Goal: Navigation & Orientation: Find specific page/section

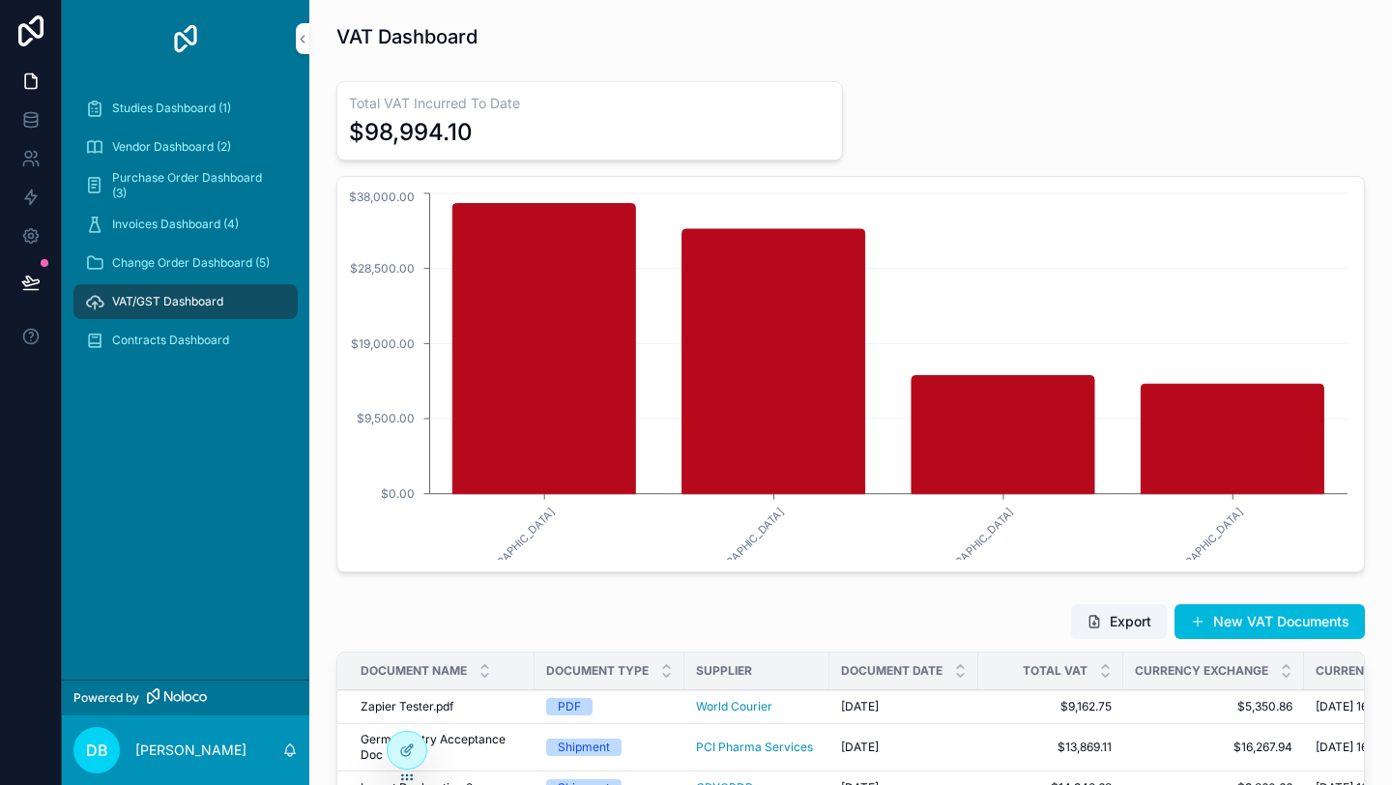
click at [204, 109] on span "Studies Dashboard (1)" at bounding box center [171, 108] width 119 height 15
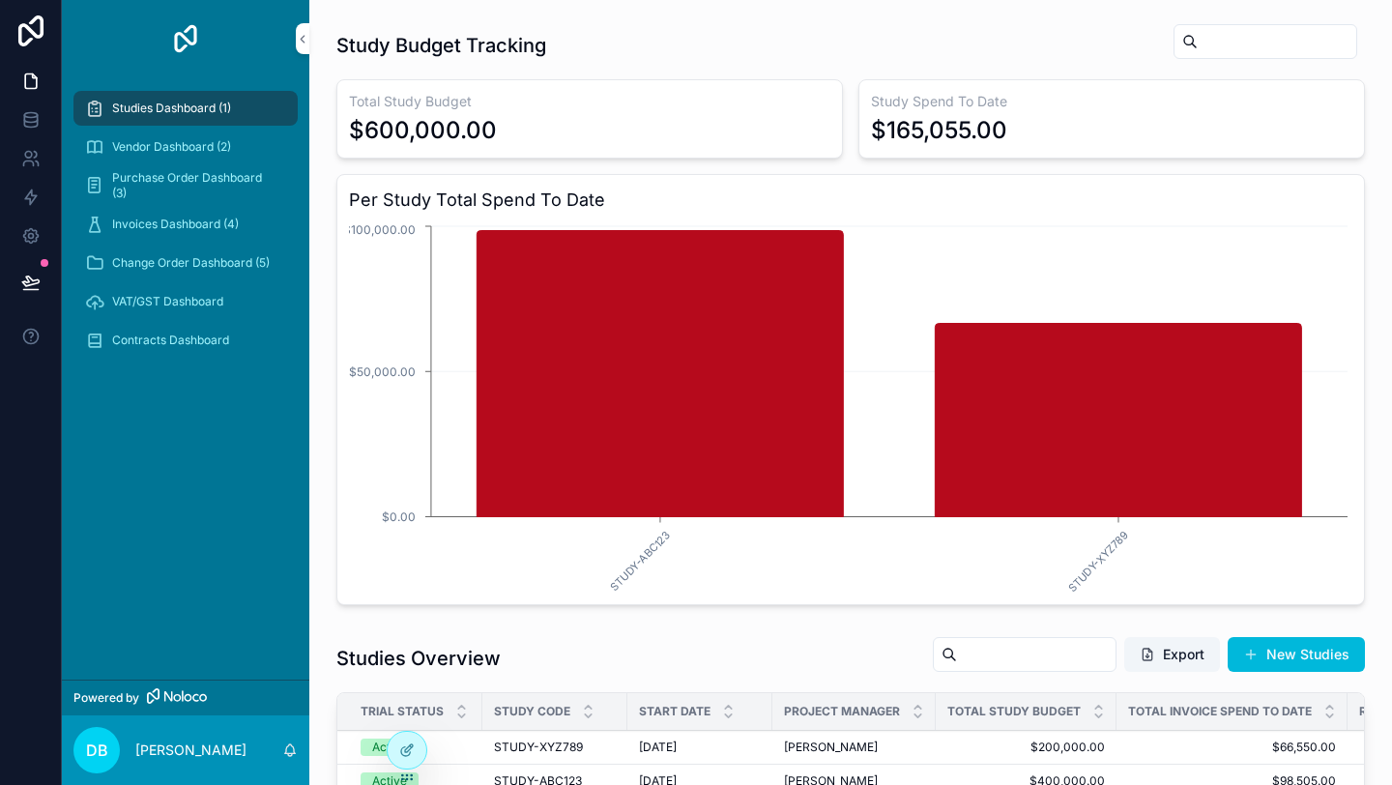
click at [216, 139] on span "Vendor Dashboard (2)" at bounding box center [171, 146] width 119 height 15
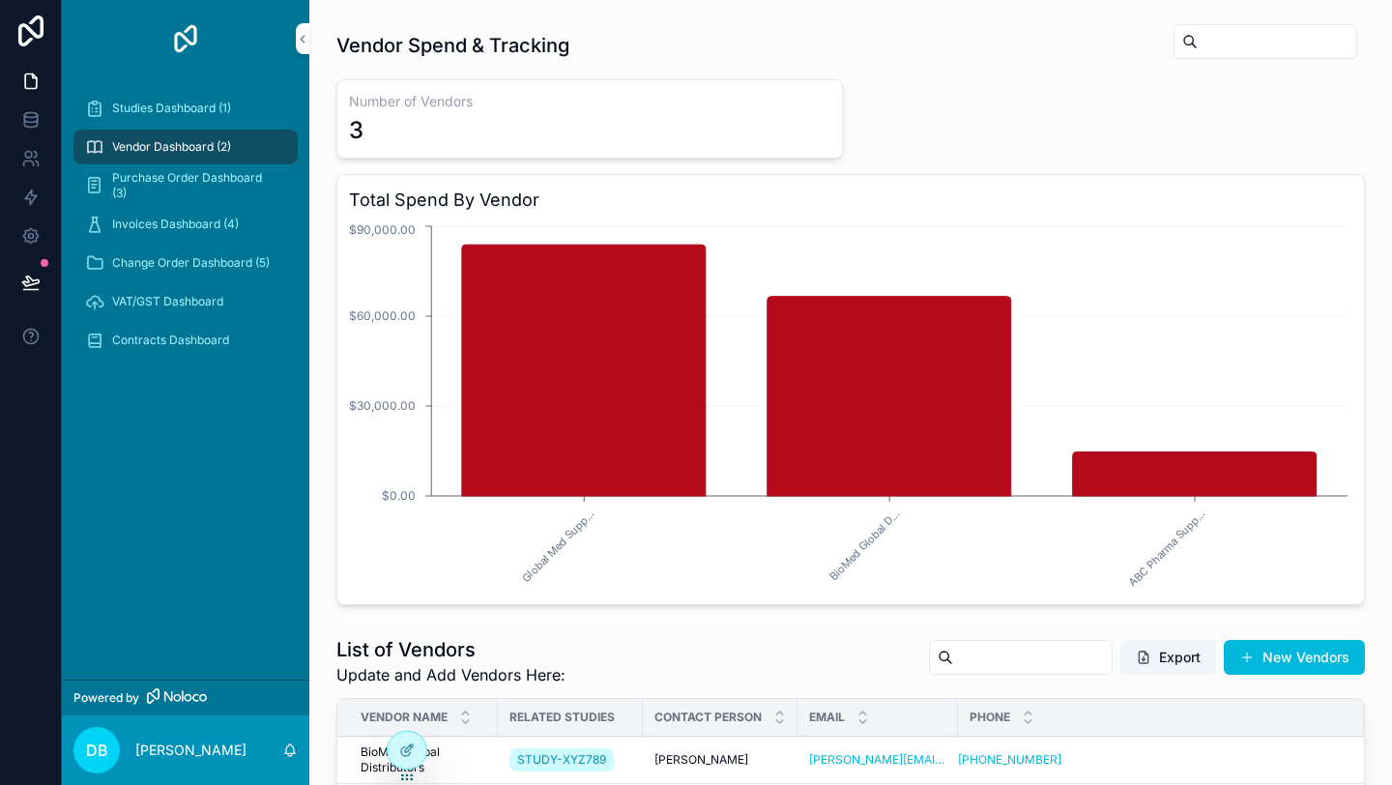
click at [202, 186] on span "Purchase Order Dashboard (3)" at bounding box center [195, 185] width 166 height 31
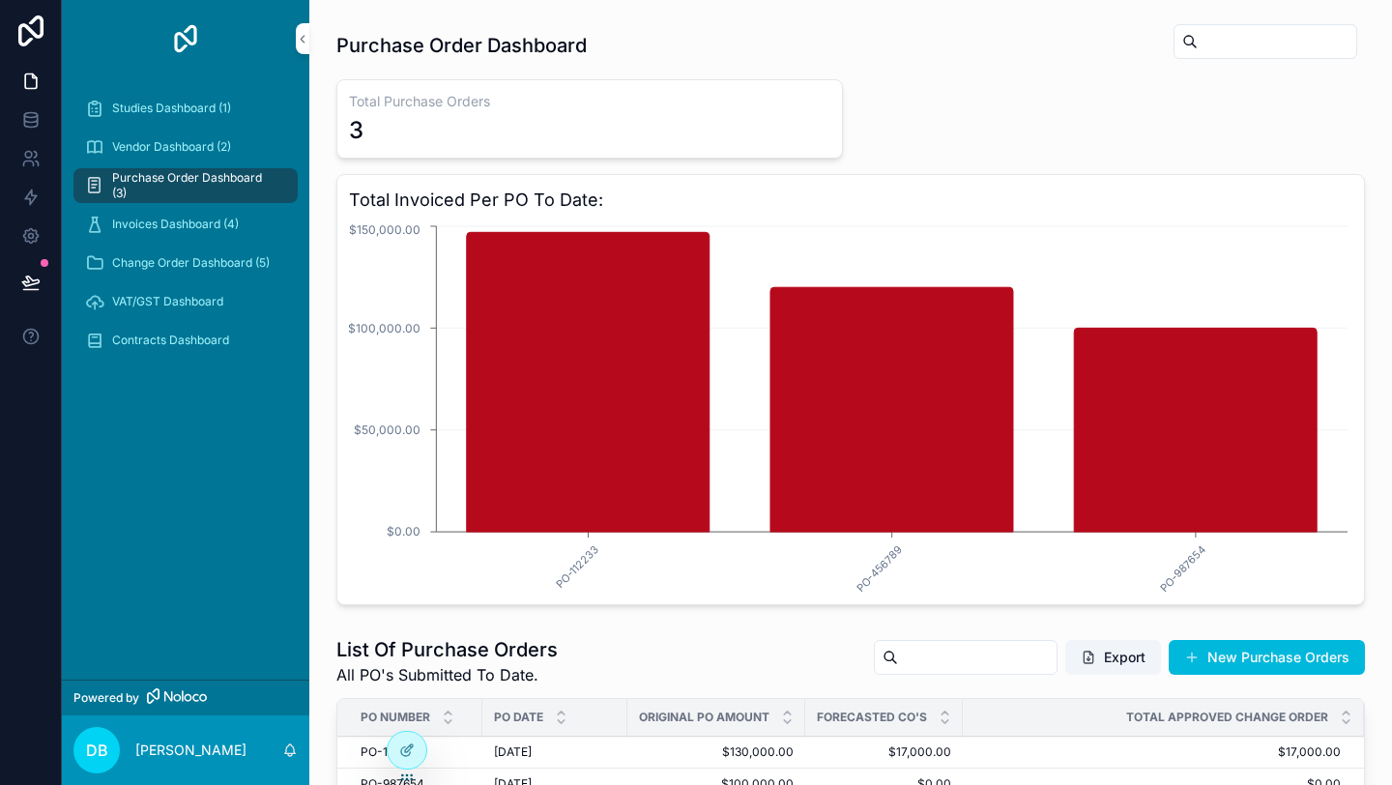
click at [413, 748] on icon at bounding box center [406, 750] width 15 height 15
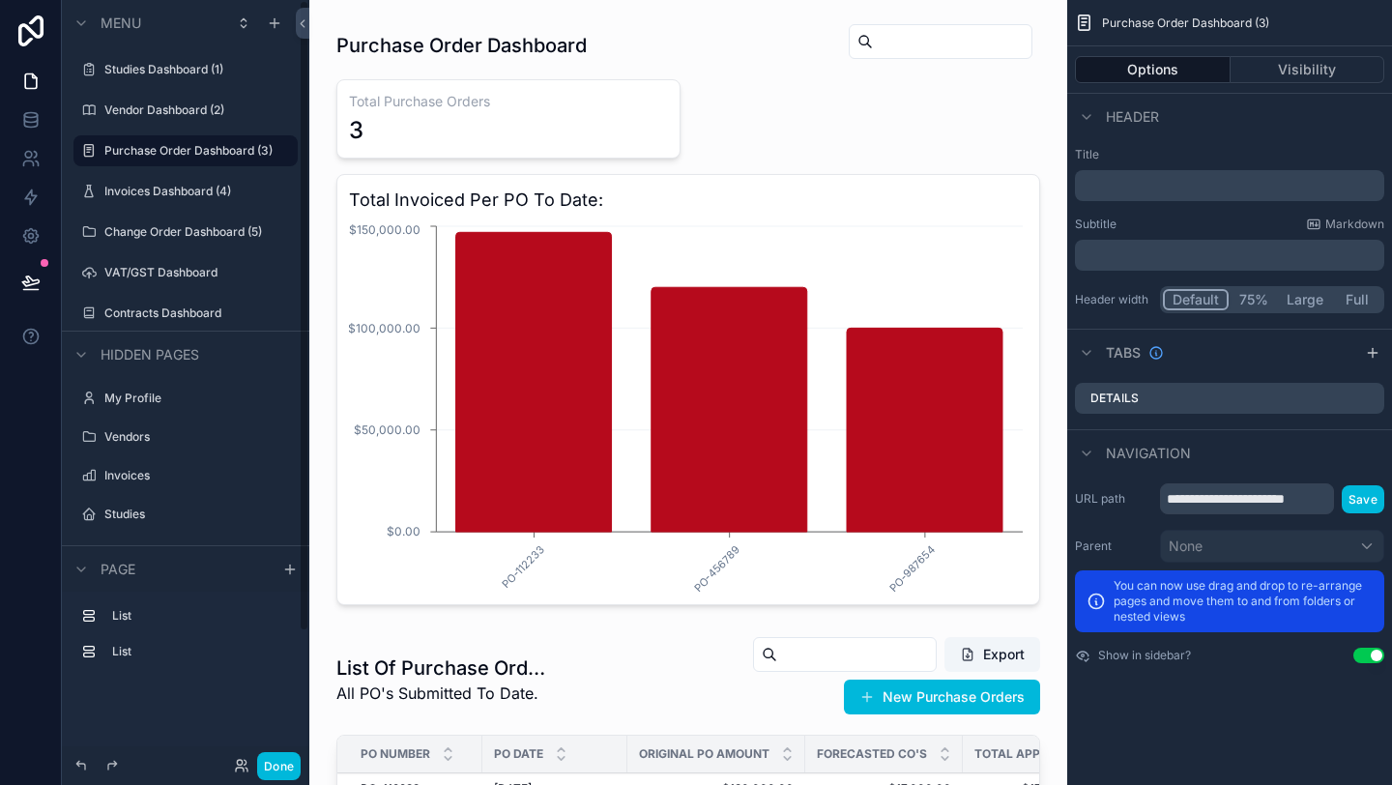
drag, startPoint x: 176, startPoint y: 311, endPoint x: 120, endPoint y: 738, distance: 430.1
click at [191, 314] on label "Contracts Dashboard" at bounding box center [195, 313] width 182 height 15
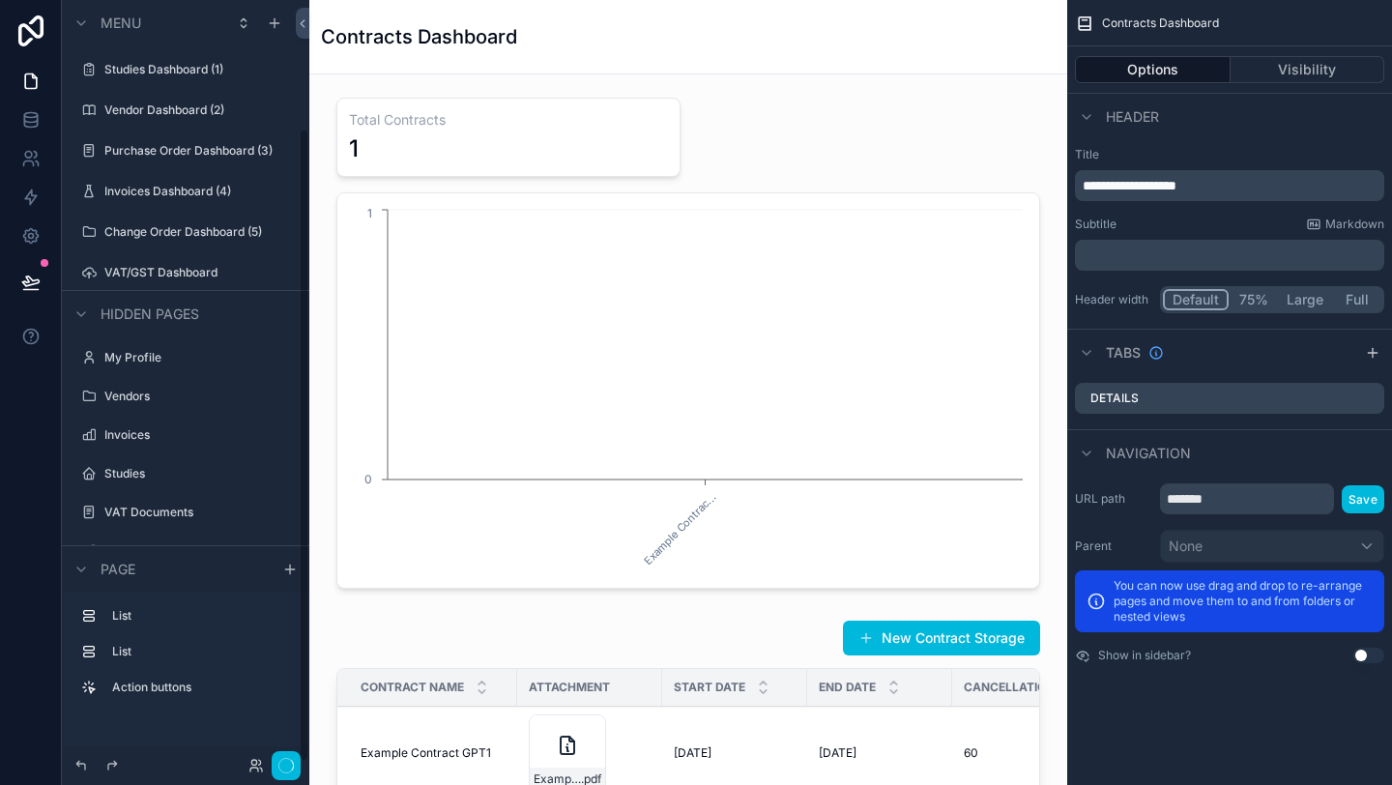
scroll to position [155, 0]
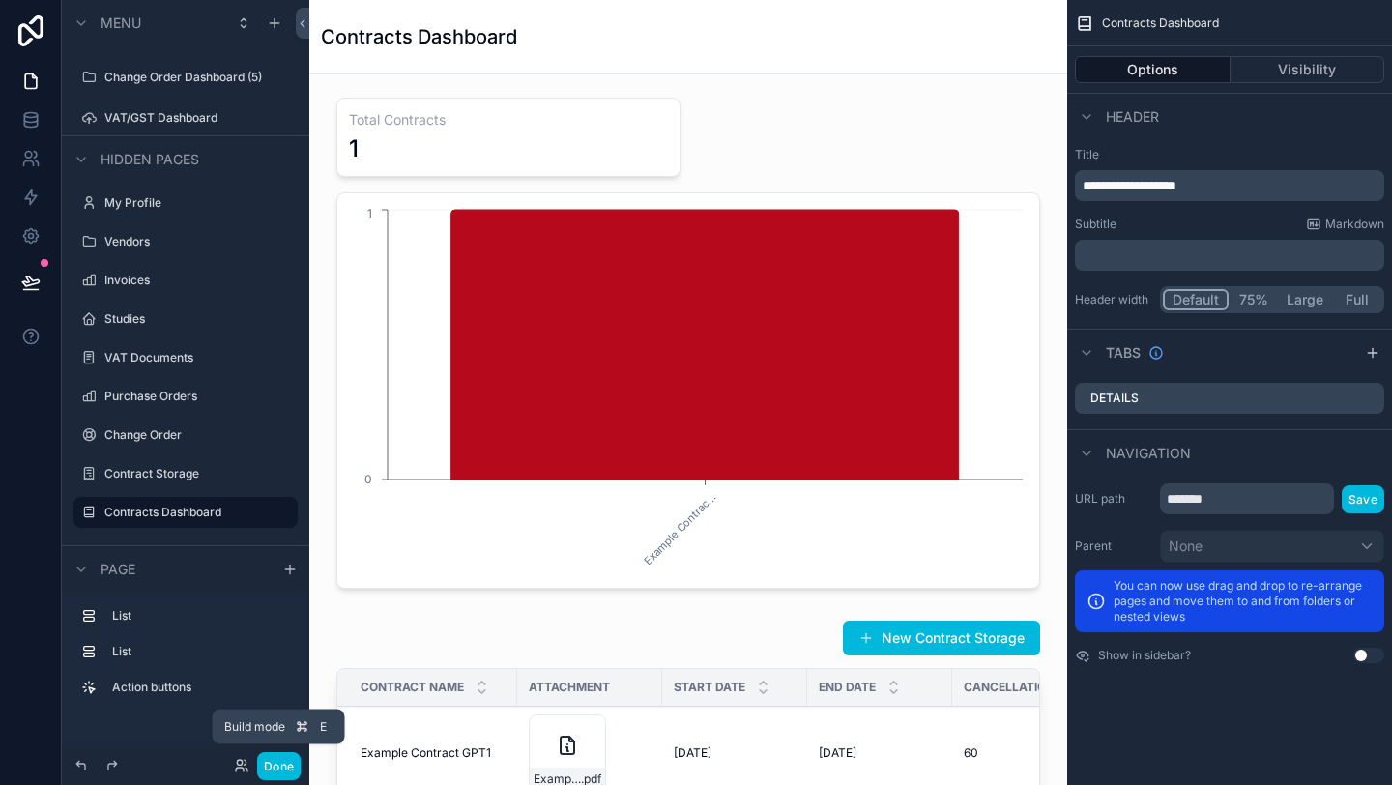
click at [281, 768] on button "Done" at bounding box center [279, 766] width 44 height 28
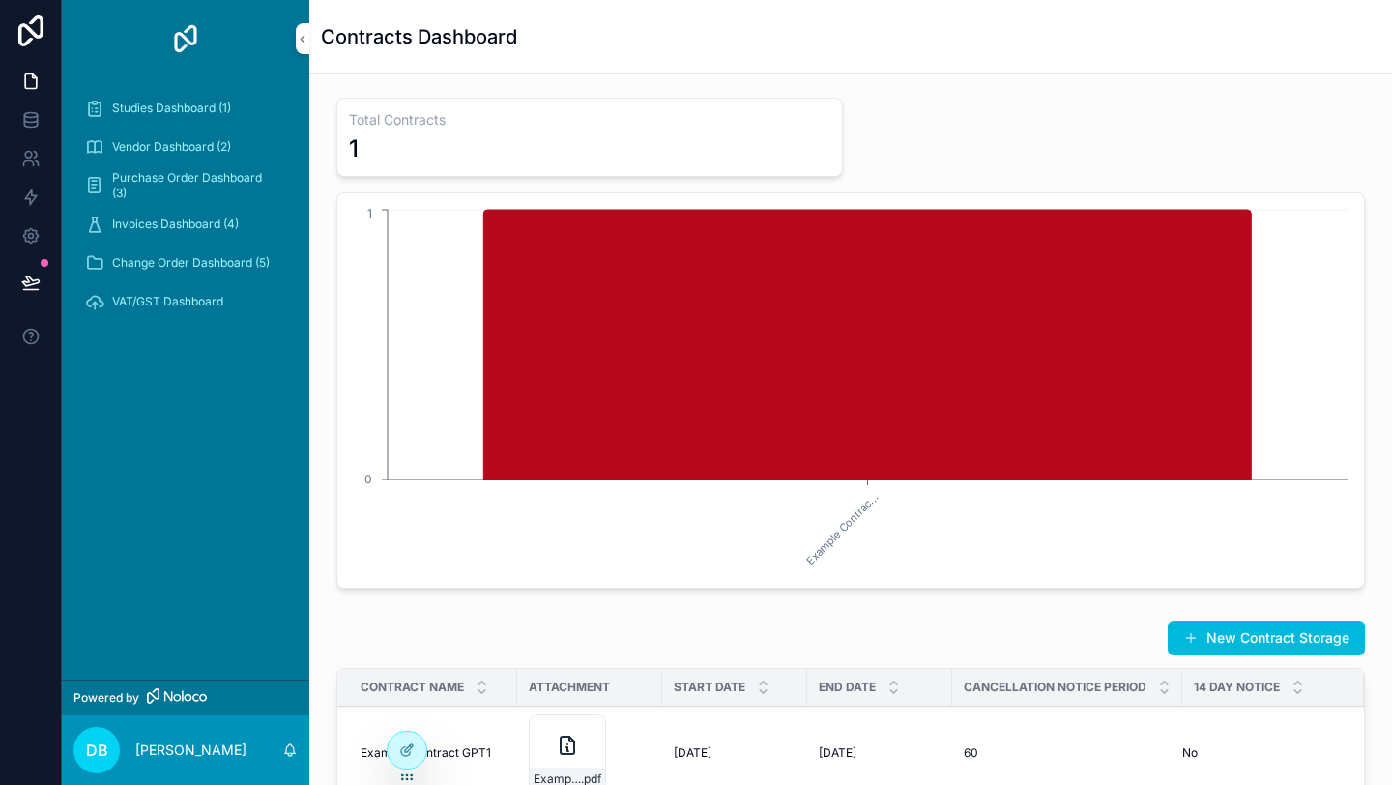
click at [187, 291] on div "VAT/GST Dashboard" at bounding box center [185, 301] width 201 height 31
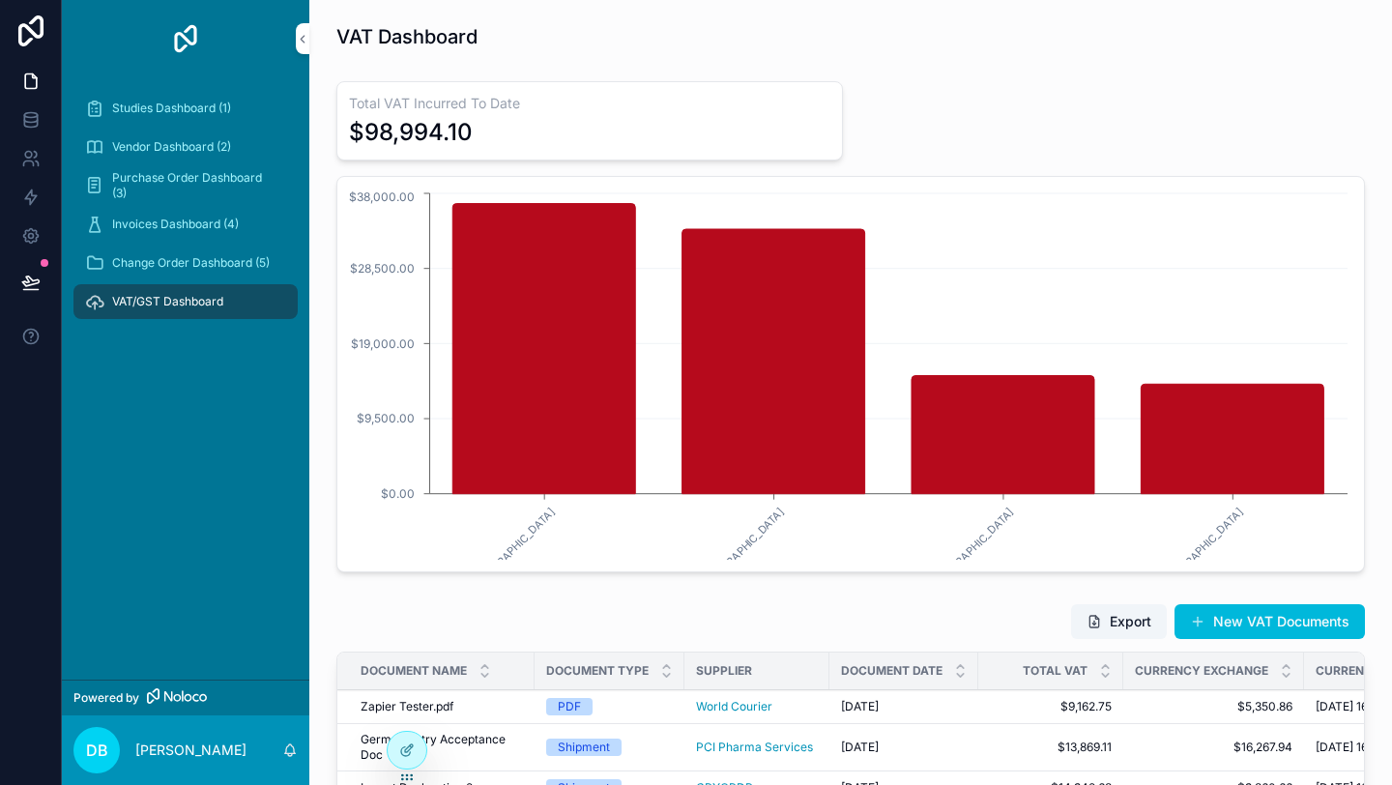
click at [181, 260] on span "Change Order Dashboard (5)" at bounding box center [191, 262] width 158 height 15
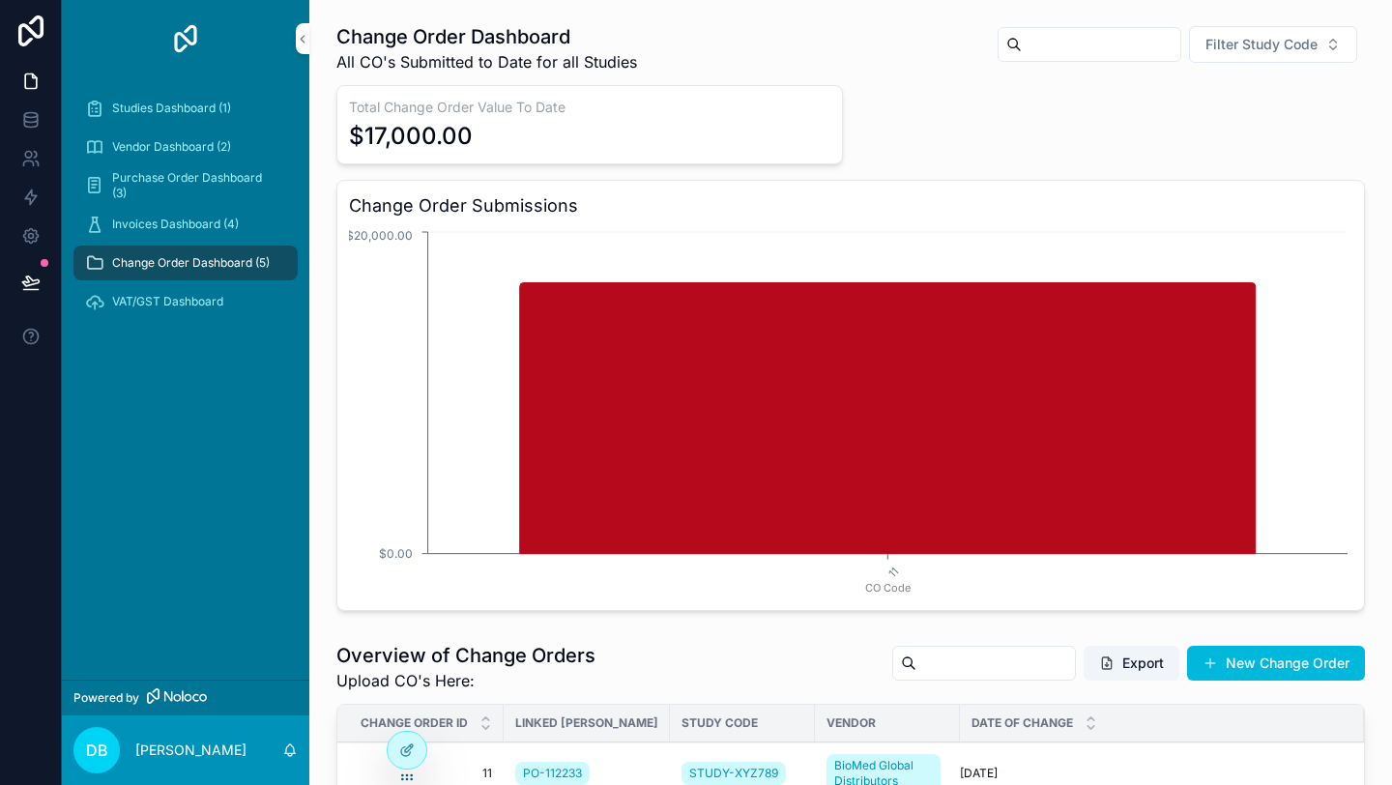
click at [175, 218] on span "Invoices Dashboard (4)" at bounding box center [175, 224] width 127 height 15
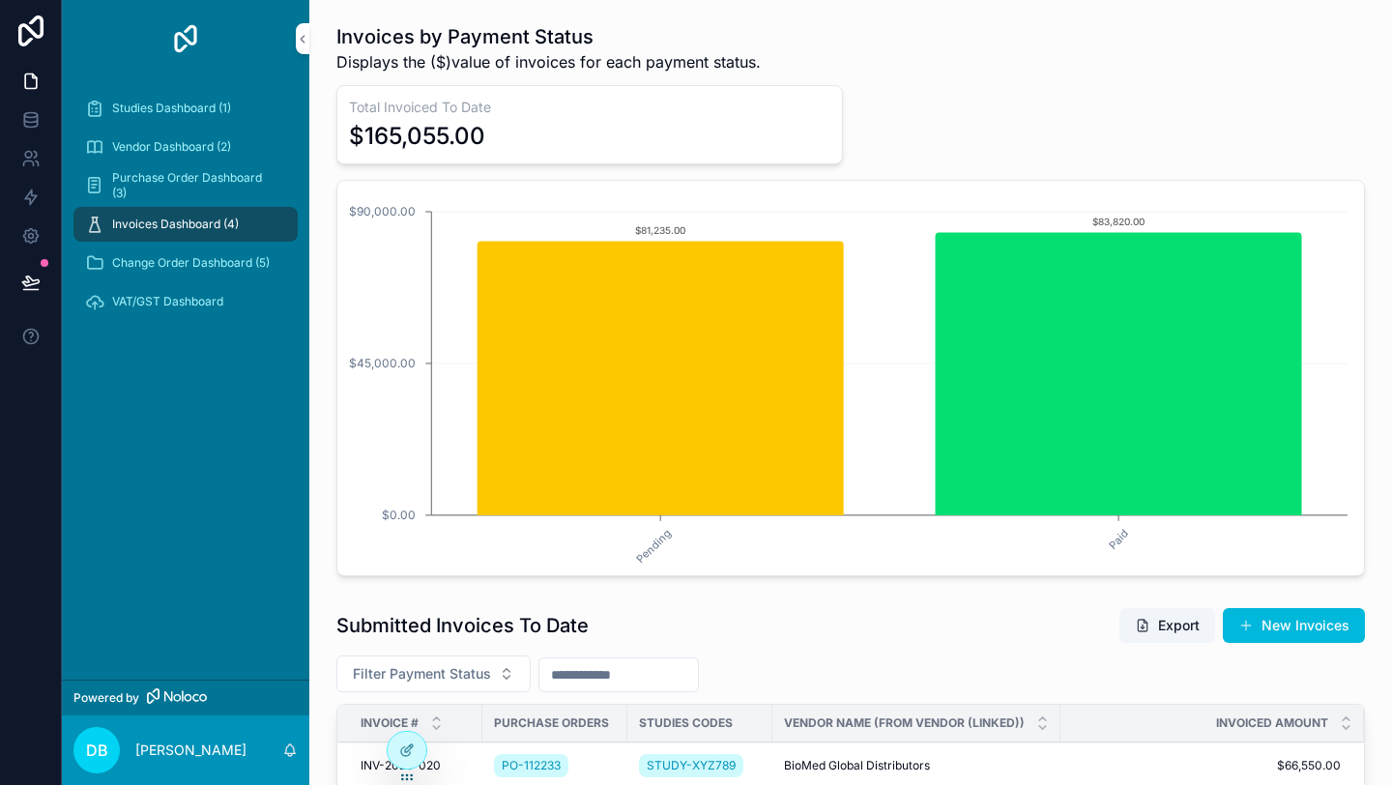
click at [172, 182] on span "Purchase Order Dashboard (3)" at bounding box center [195, 185] width 166 height 31
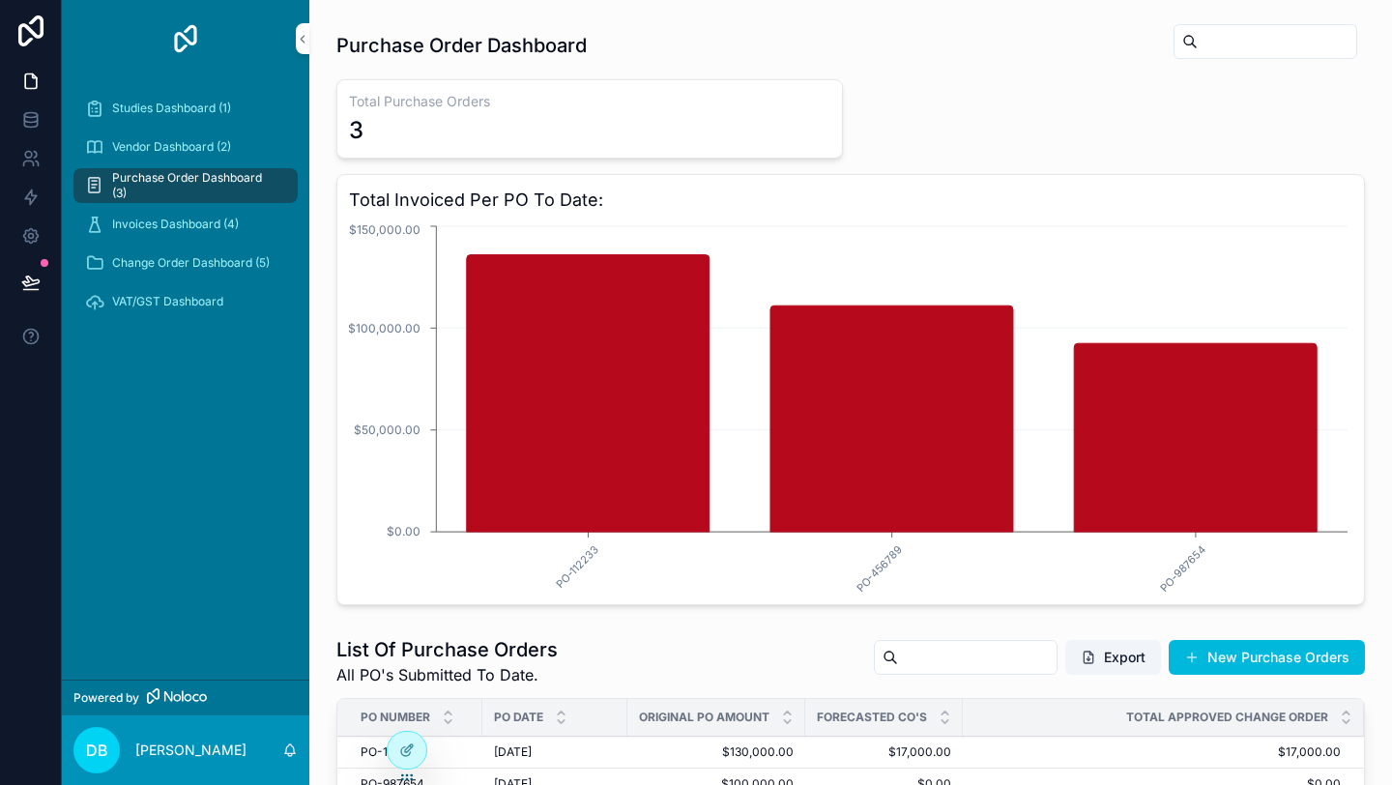
click at [172, 144] on span "Vendor Dashboard (2)" at bounding box center [171, 146] width 119 height 15
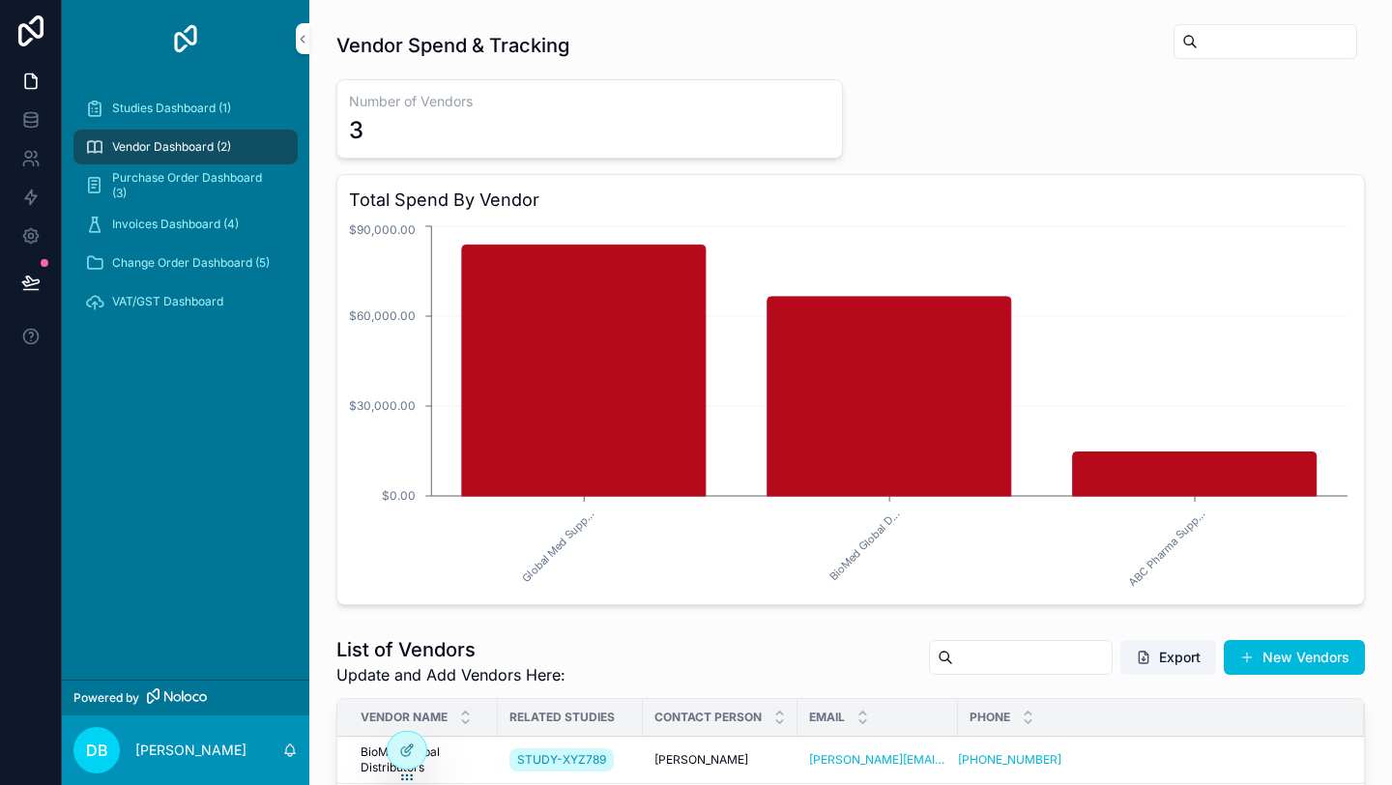
click at [172, 107] on span "Studies Dashboard (1)" at bounding box center [171, 108] width 119 height 15
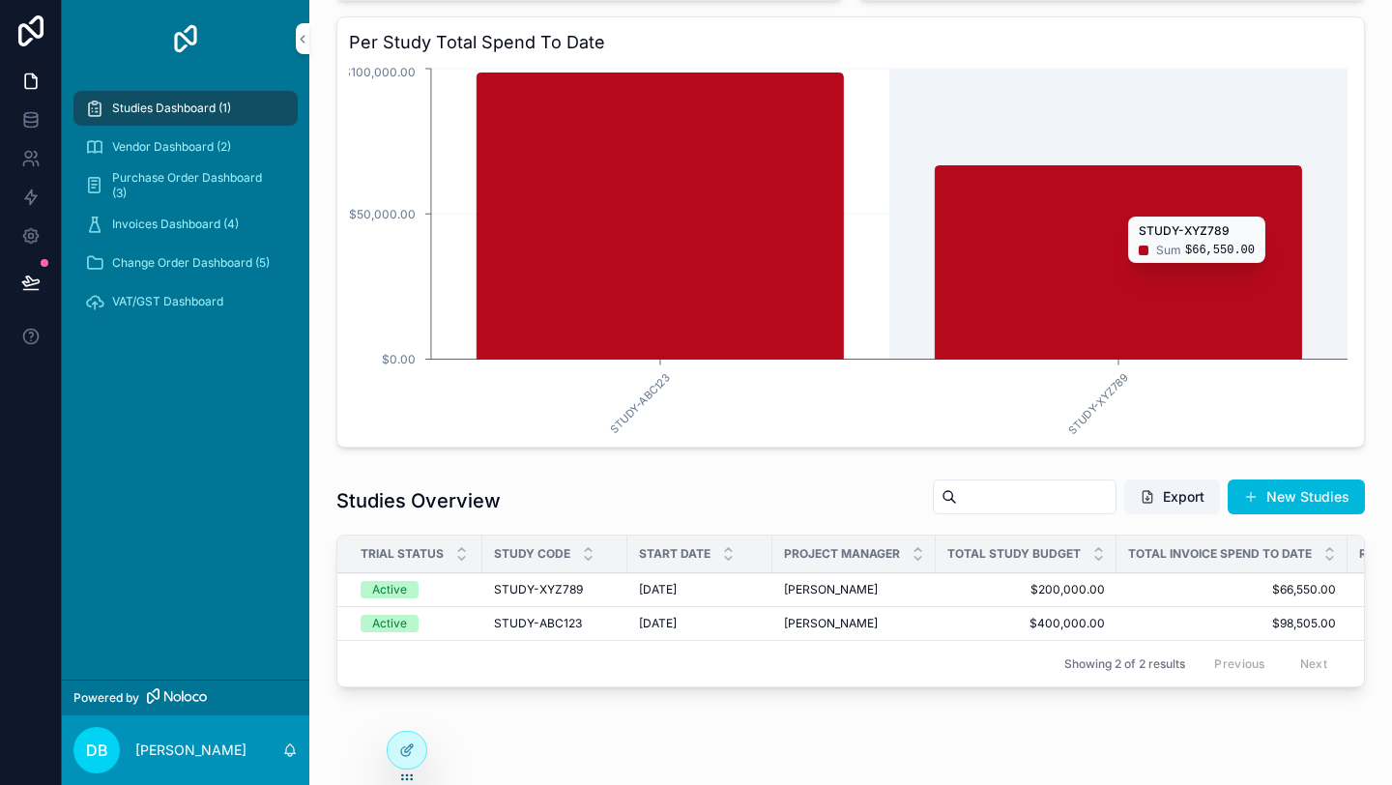
scroll to position [230, 0]
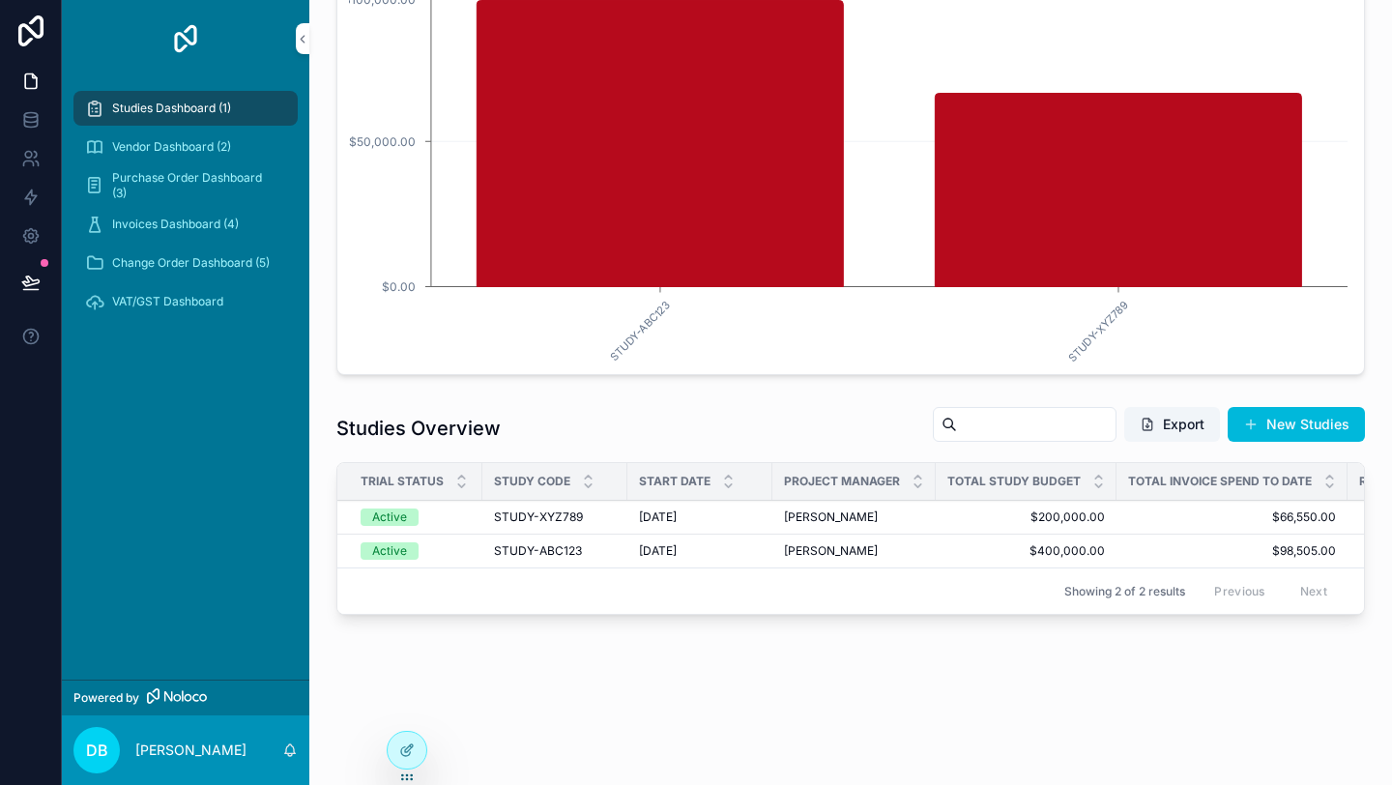
click at [918, 521] on div "[PERSON_NAME] [PERSON_NAME]" at bounding box center [854, 517] width 140 height 15
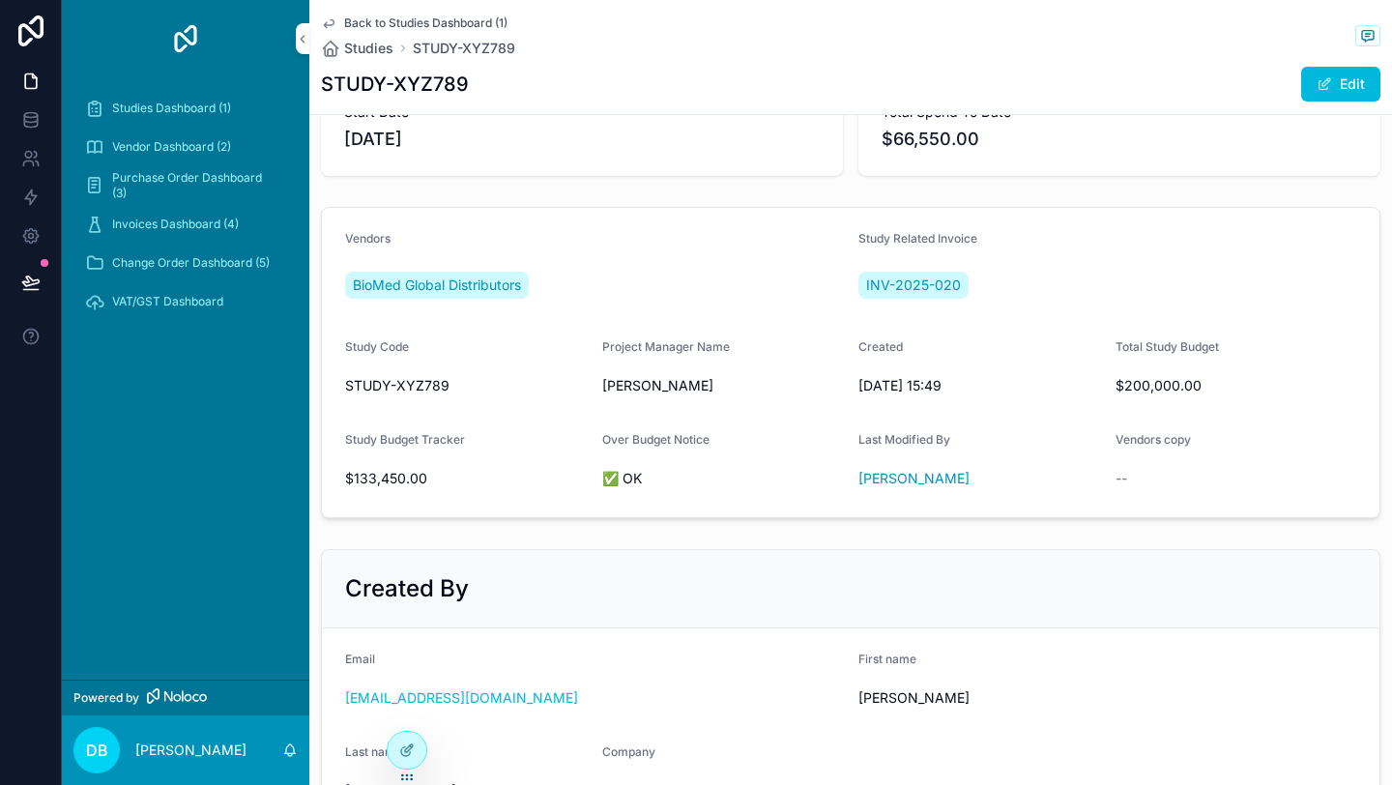
scroll to position [108, 0]
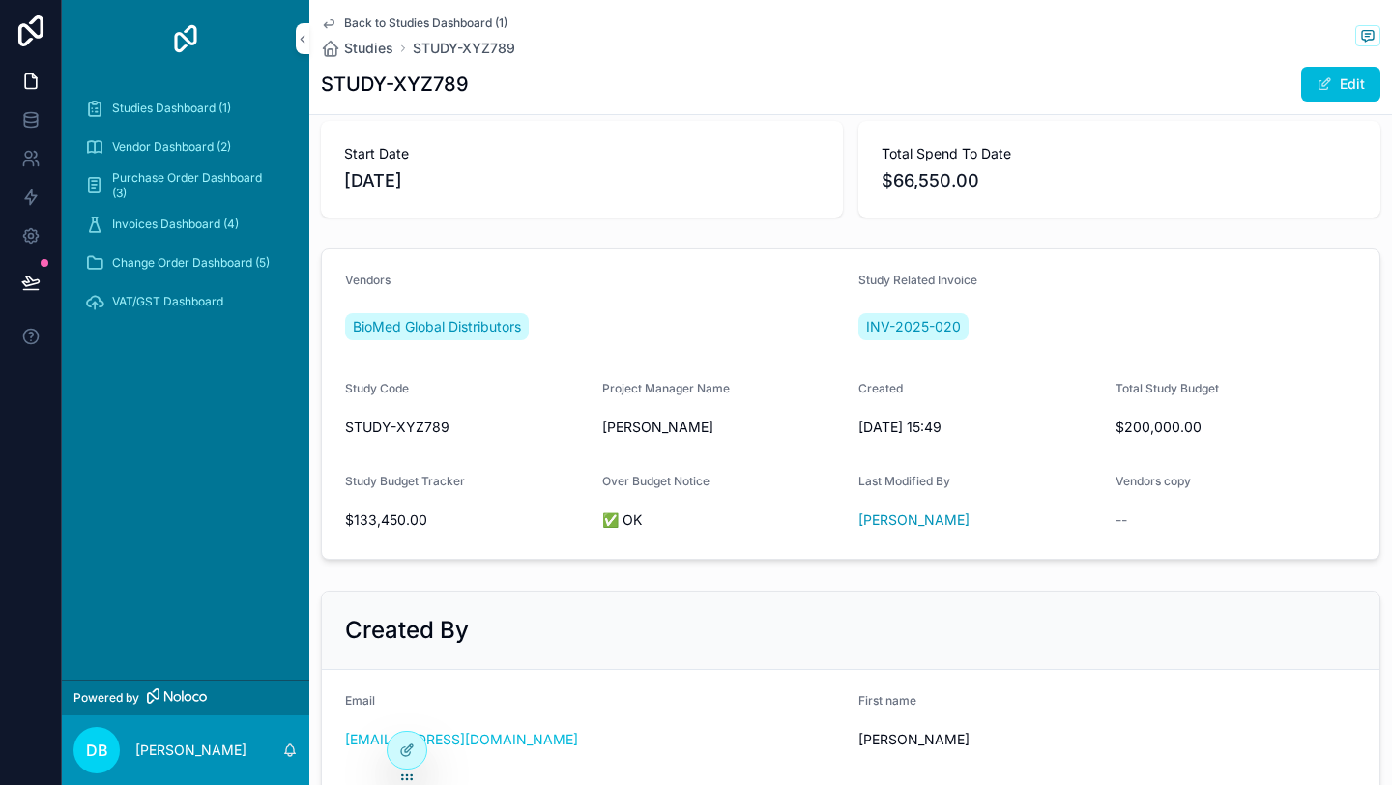
click at [407, 755] on icon at bounding box center [405, 751] width 9 height 9
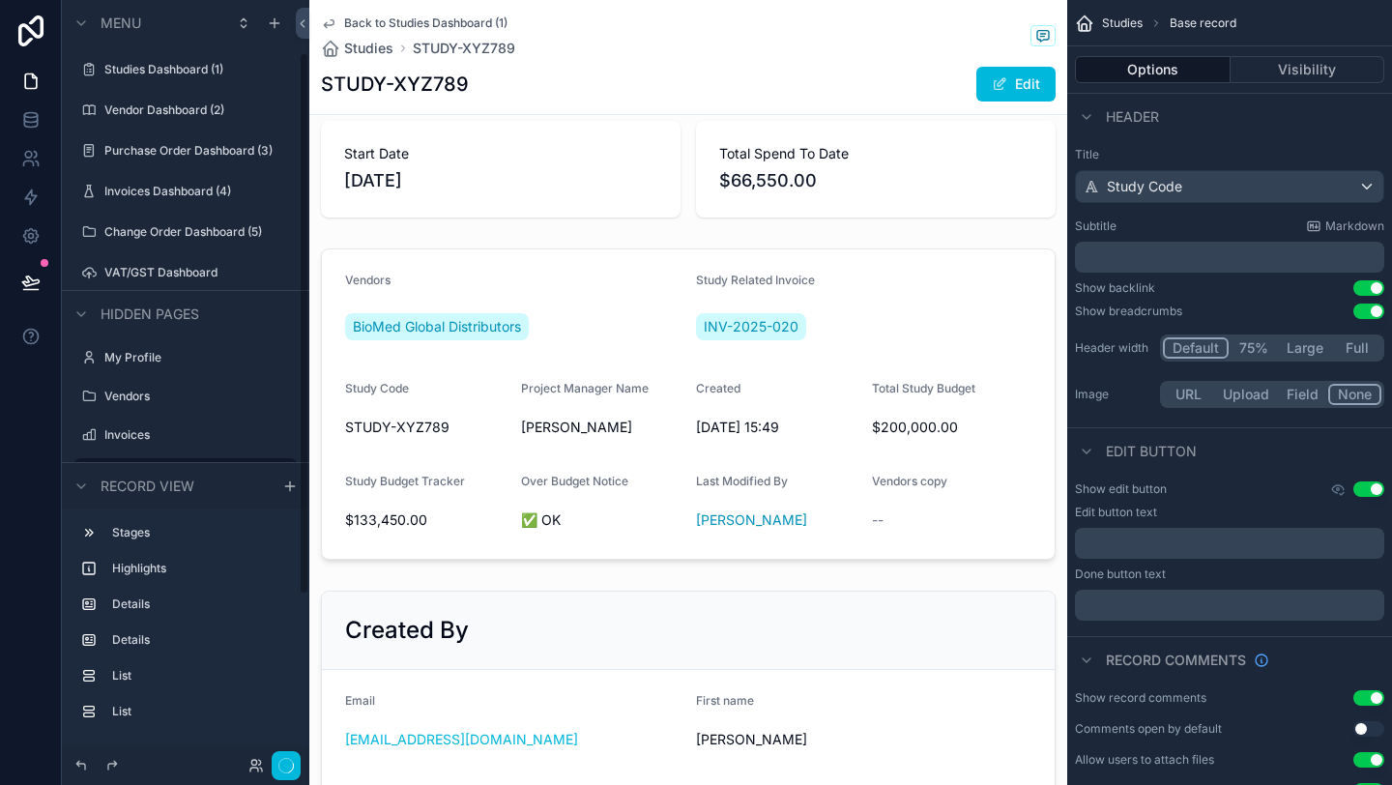
scroll to position [73, 0]
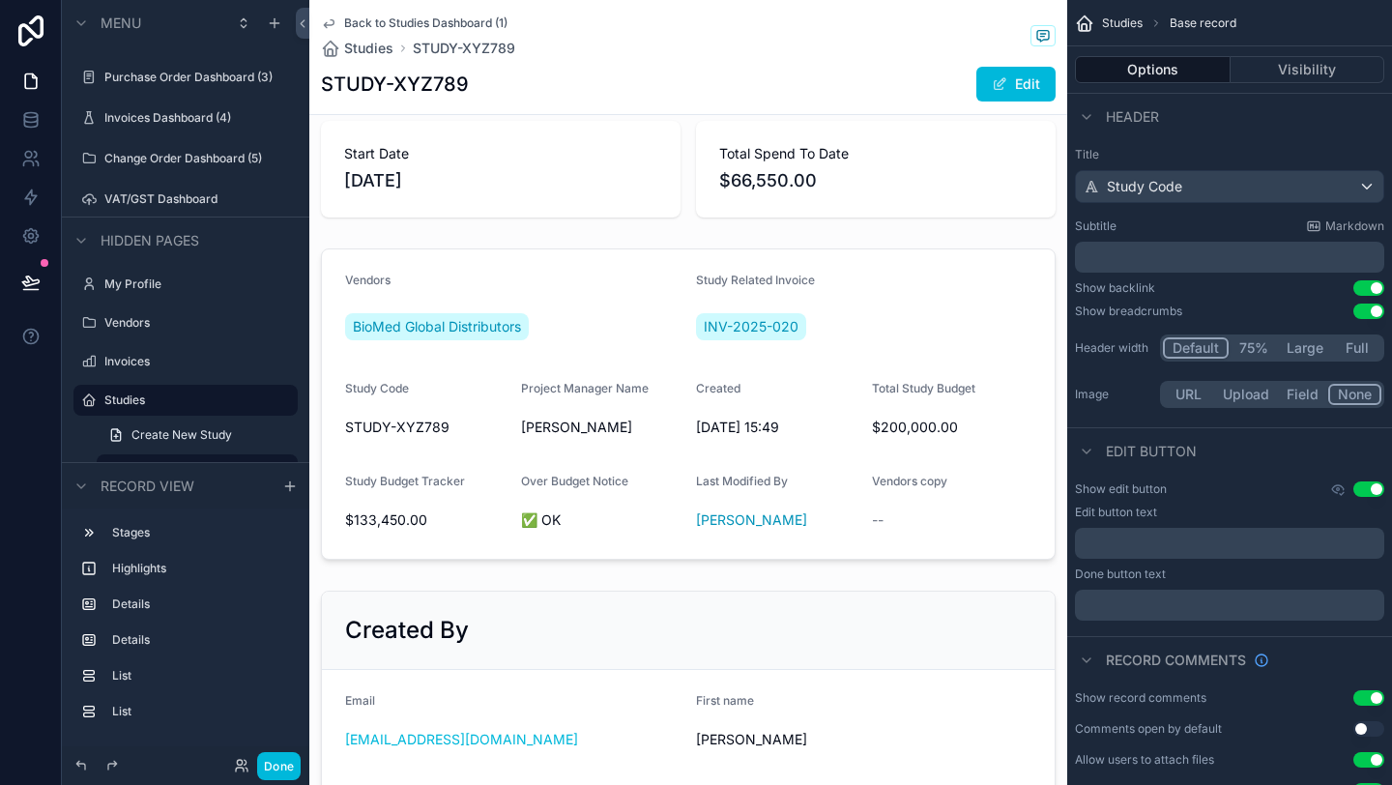
click at [978, 293] on div "scrollable content" at bounding box center [688, 404] width 758 height 327
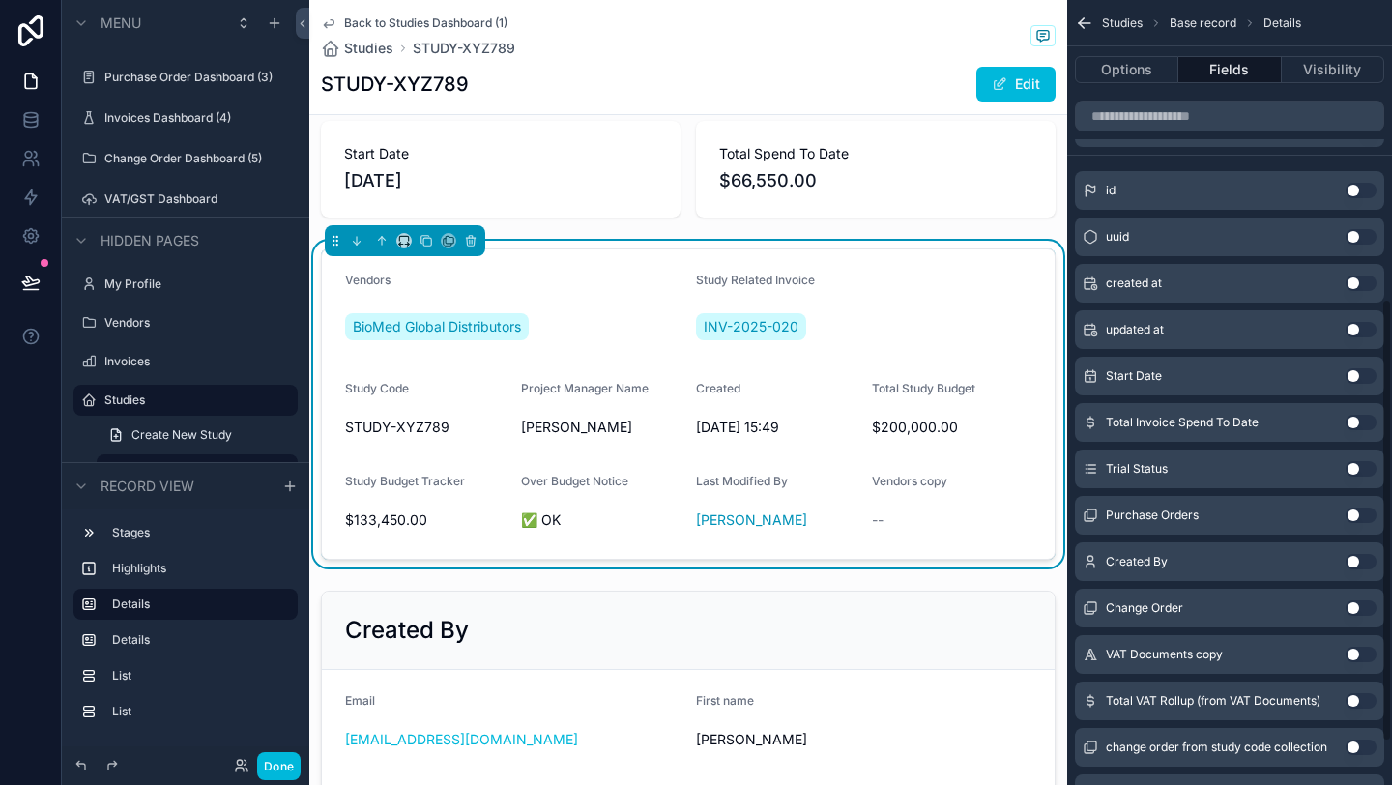
scroll to position [519, 0]
click at [1358, 425] on button "Use setting" at bounding box center [1361, 425] width 31 height 15
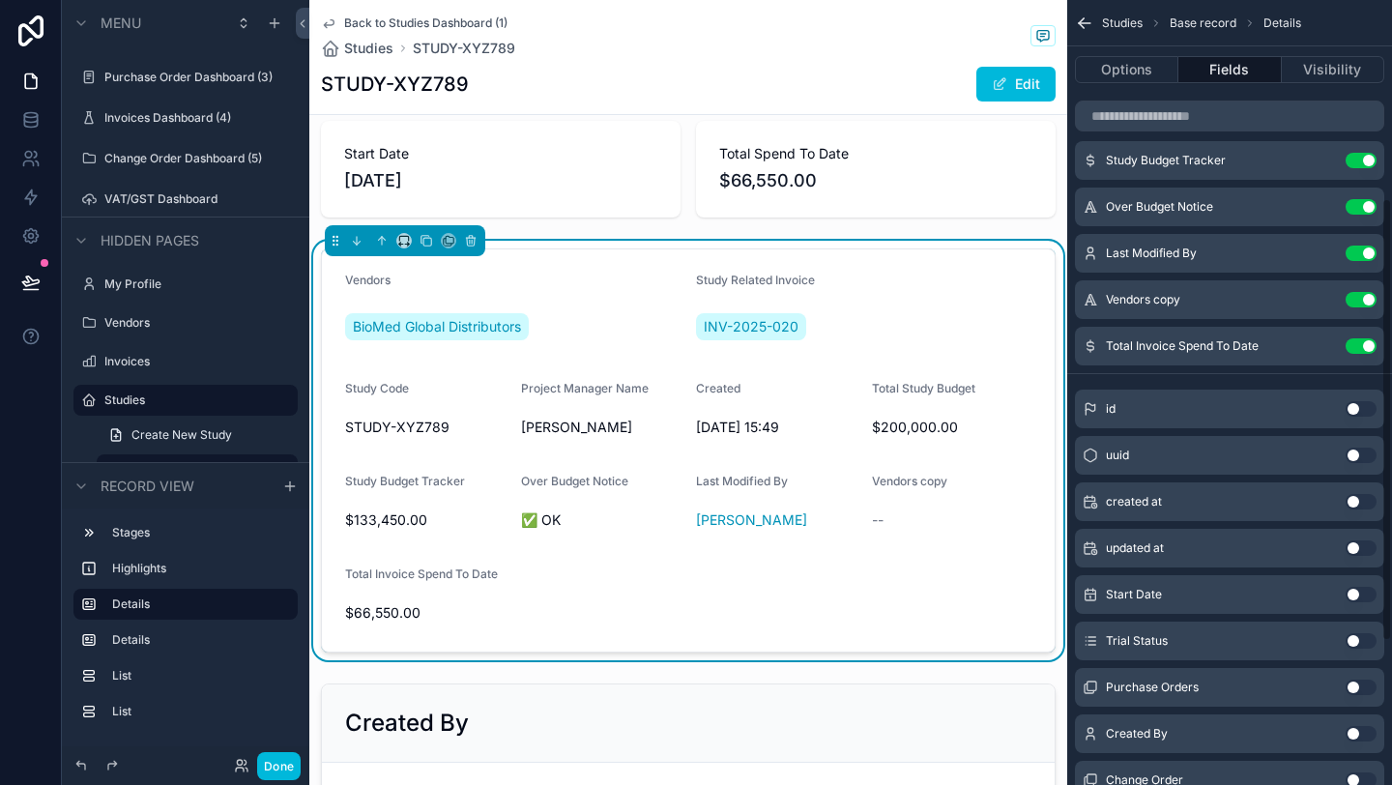
scroll to position [344, 0]
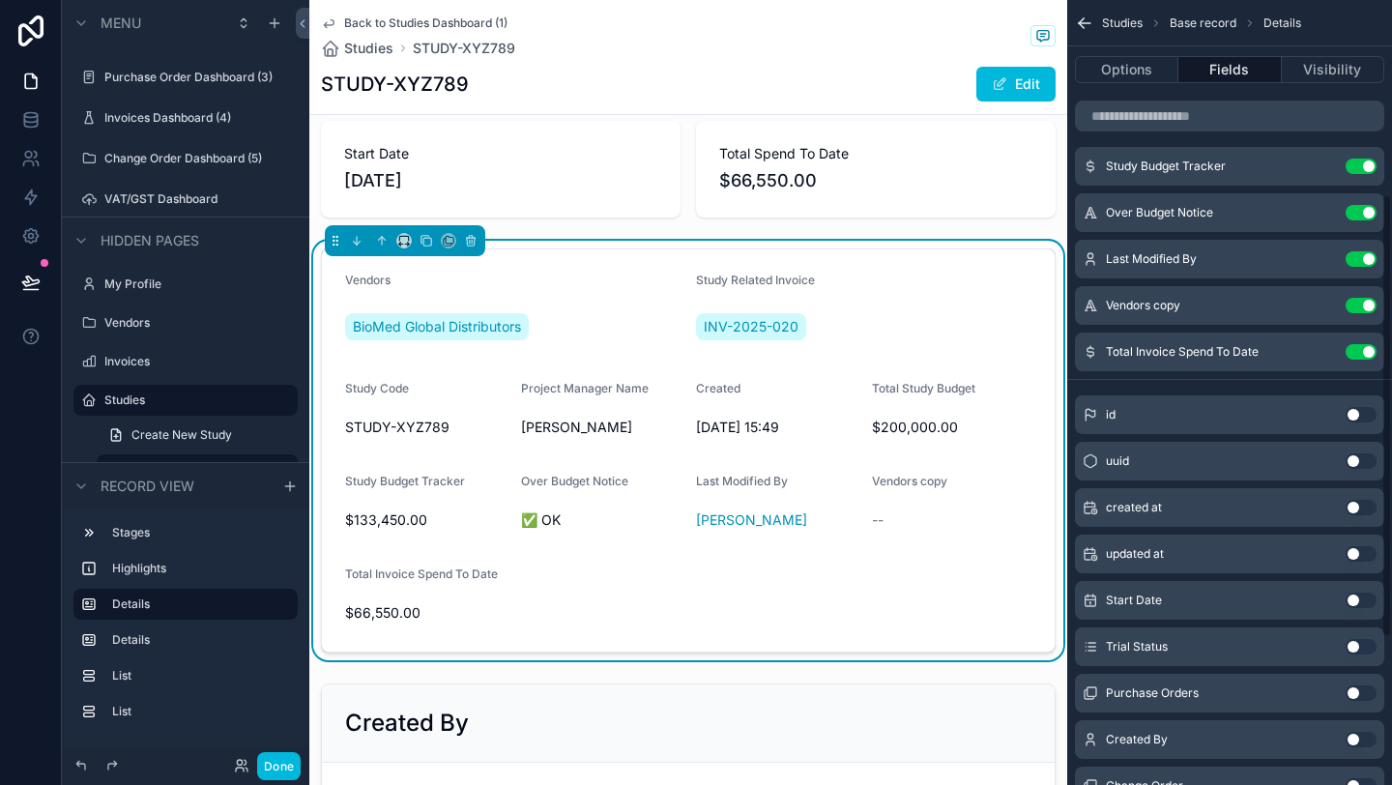
click at [1361, 303] on button "Use setting" at bounding box center [1361, 305] width 31 height 15
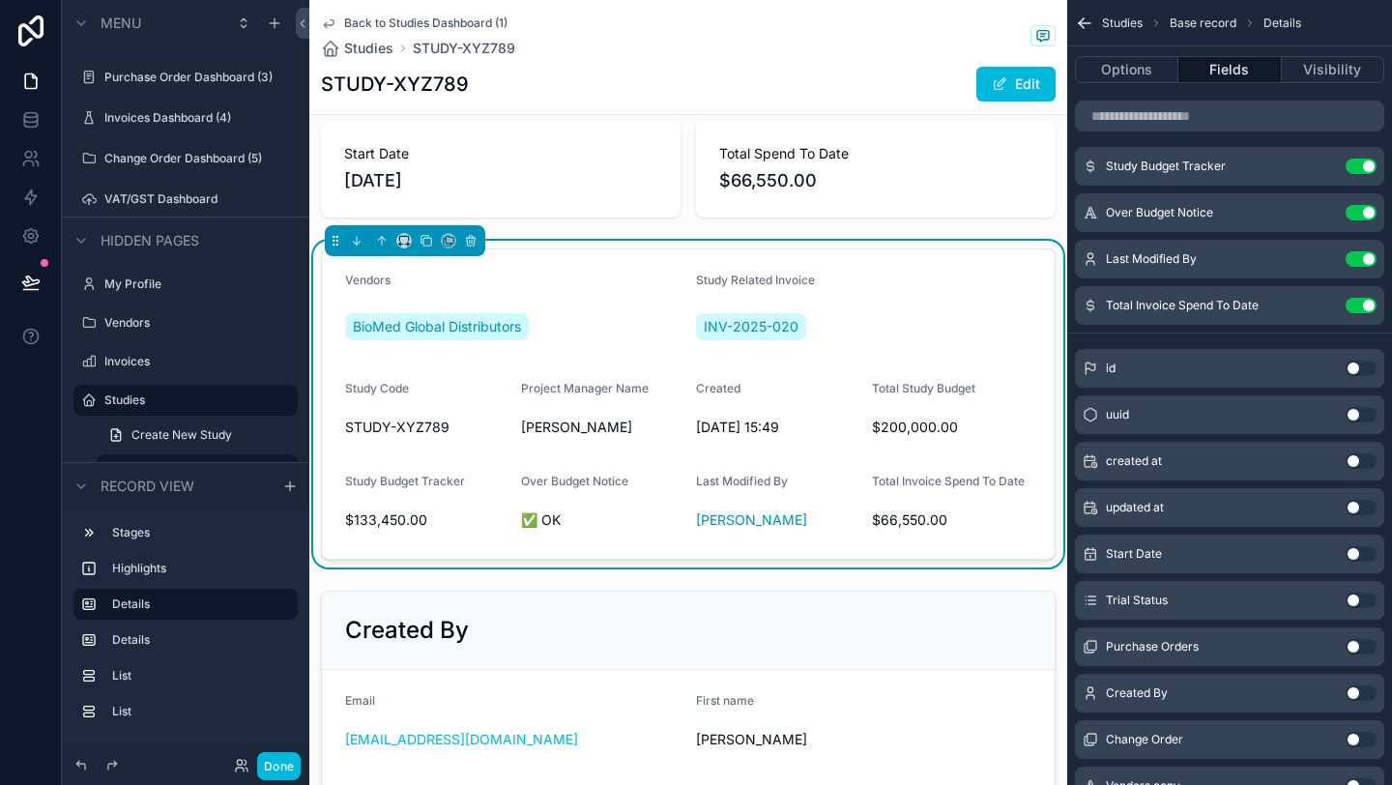
click at [1364, 305] on button "Use setting" at bounding box center [1361, 305] width 31 height 15
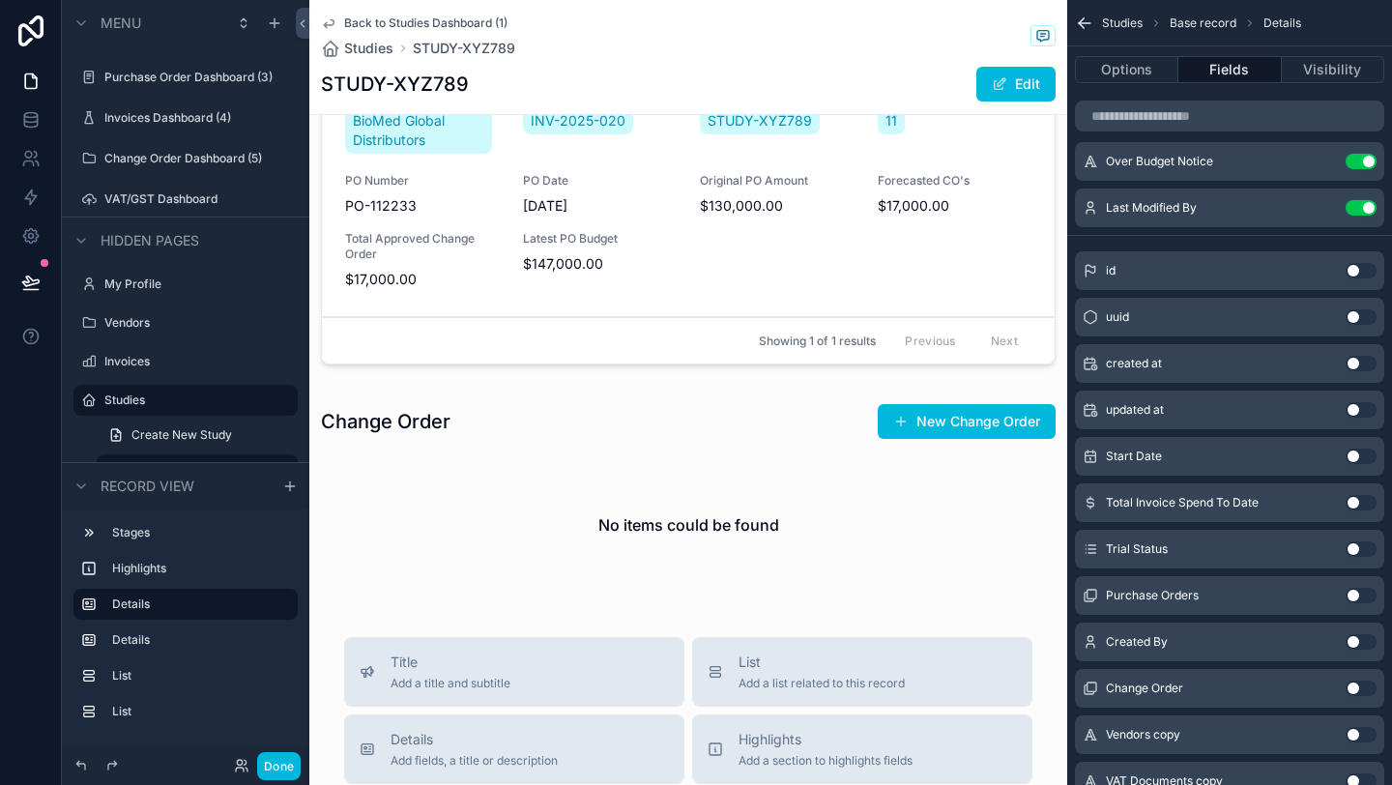
scroll to position [0, 0]
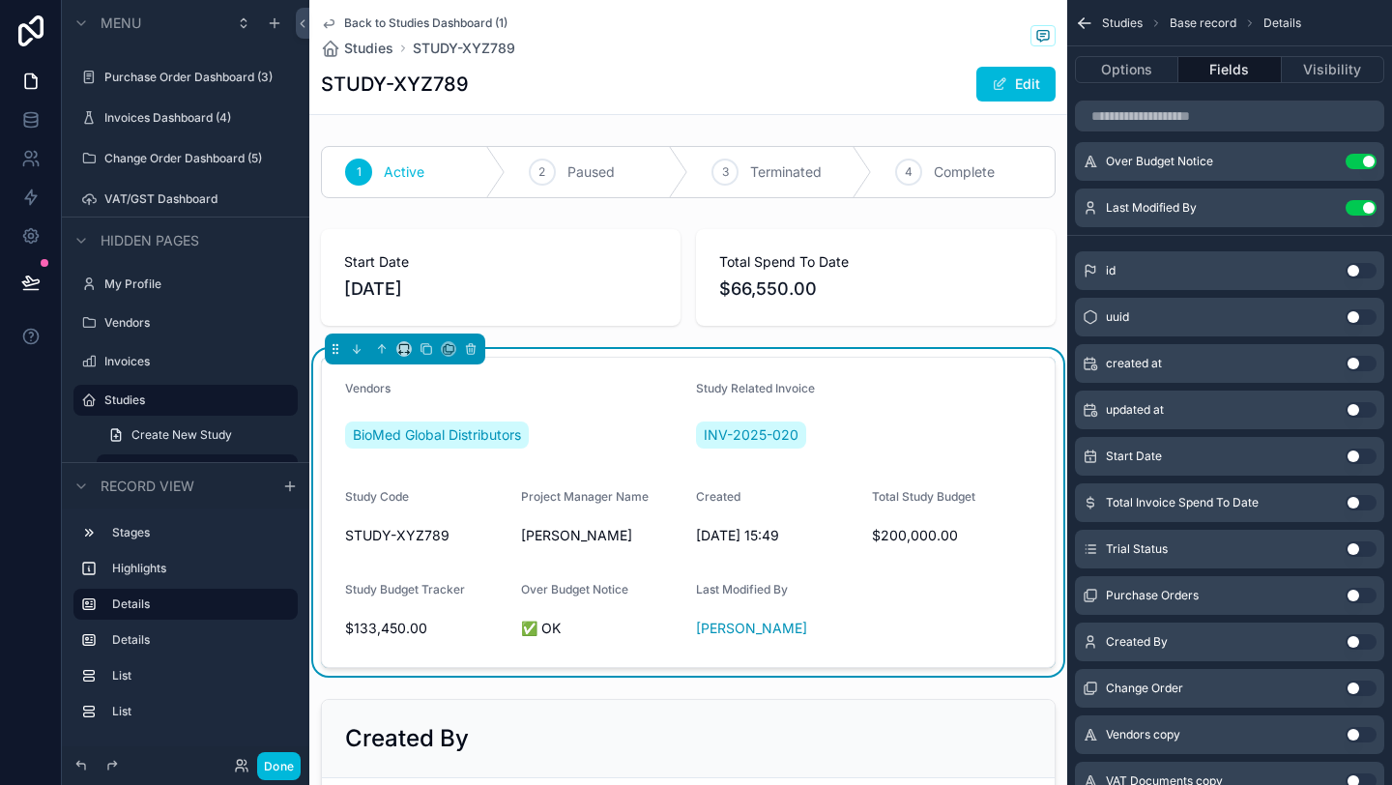
click at [334, 22] on icon "scrollable content" at bounding box center [329, 24] width 10 height 8
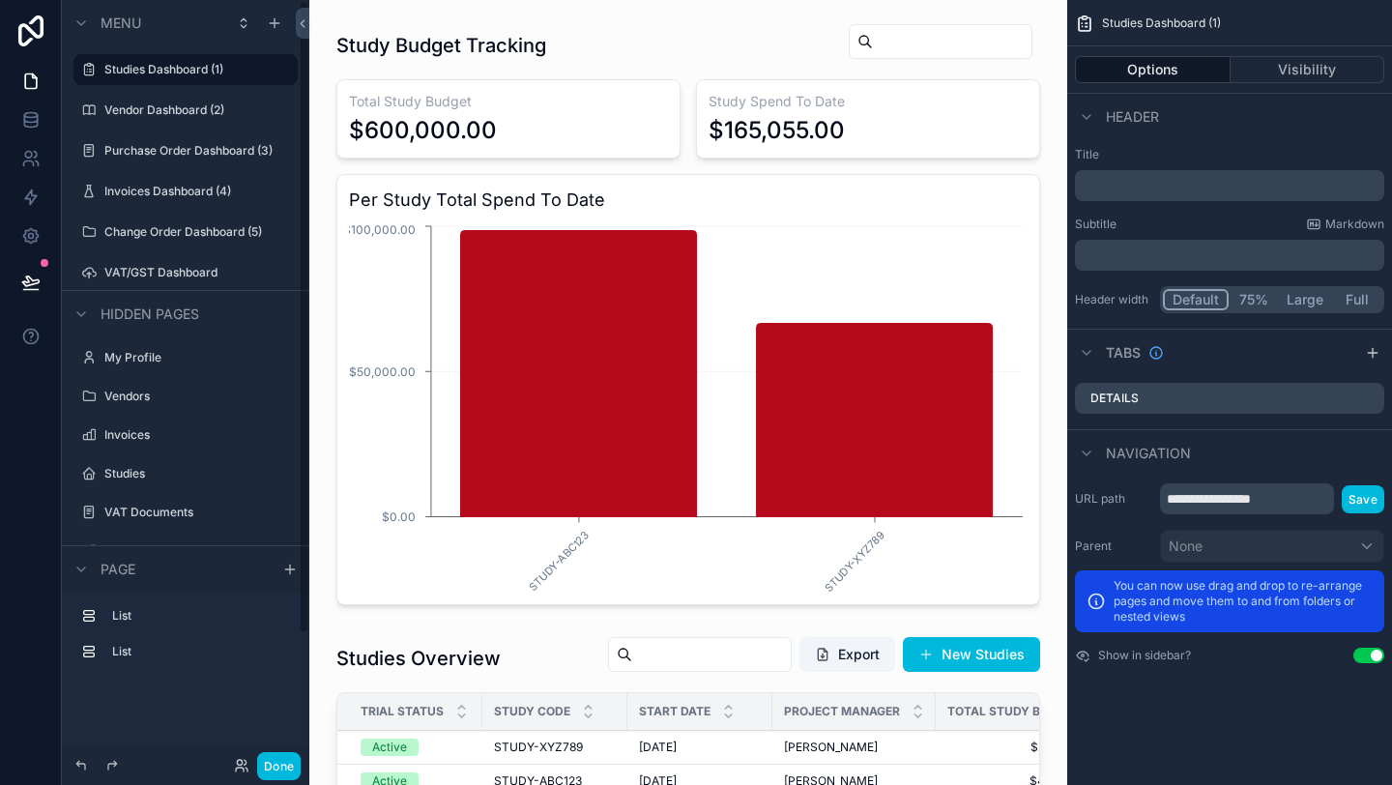
click at [181, 108] on label "Vendor Dashboard (2)" at bounding box center [195, 110] width 182 height 15
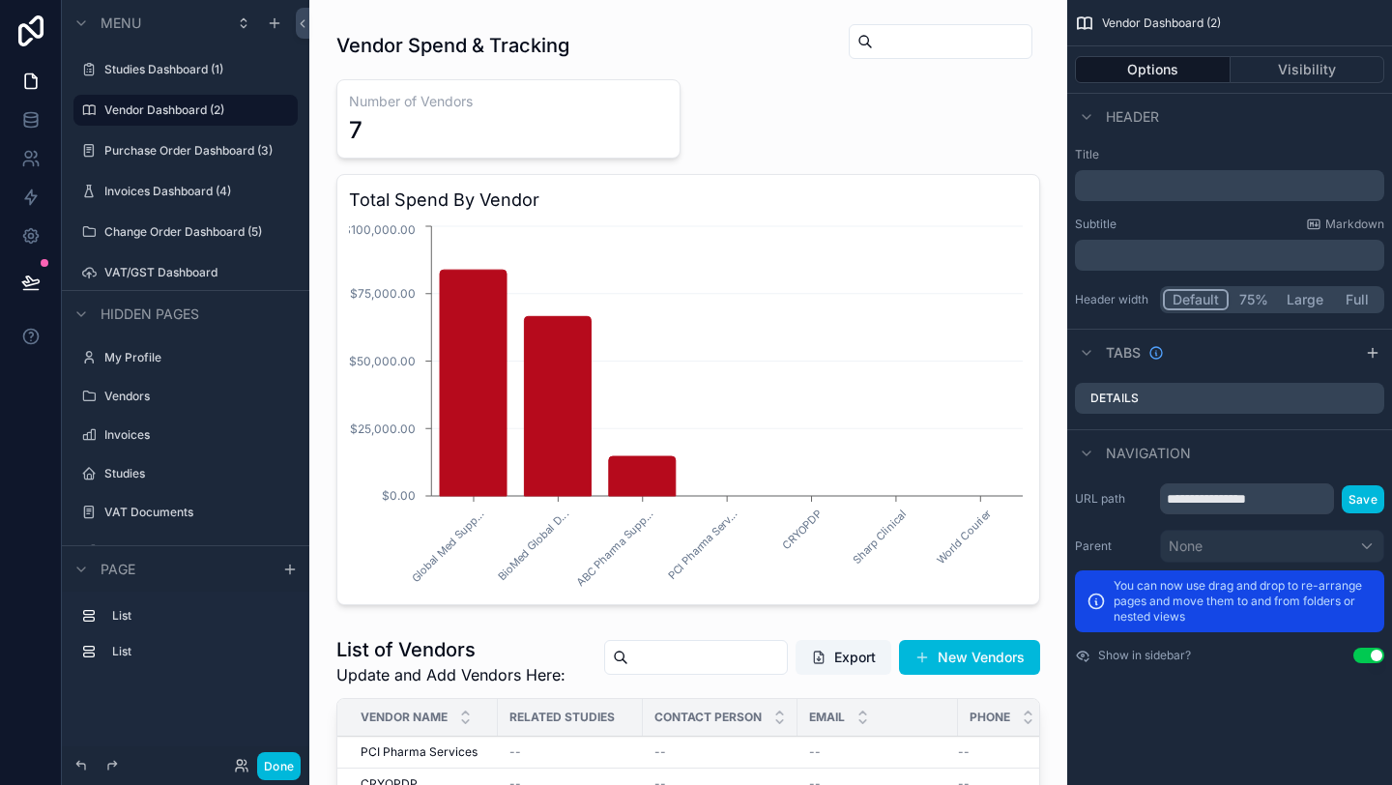
click at [801, 386] on div "scrollable content" at bounding box center [688, 314] width 727 height 598
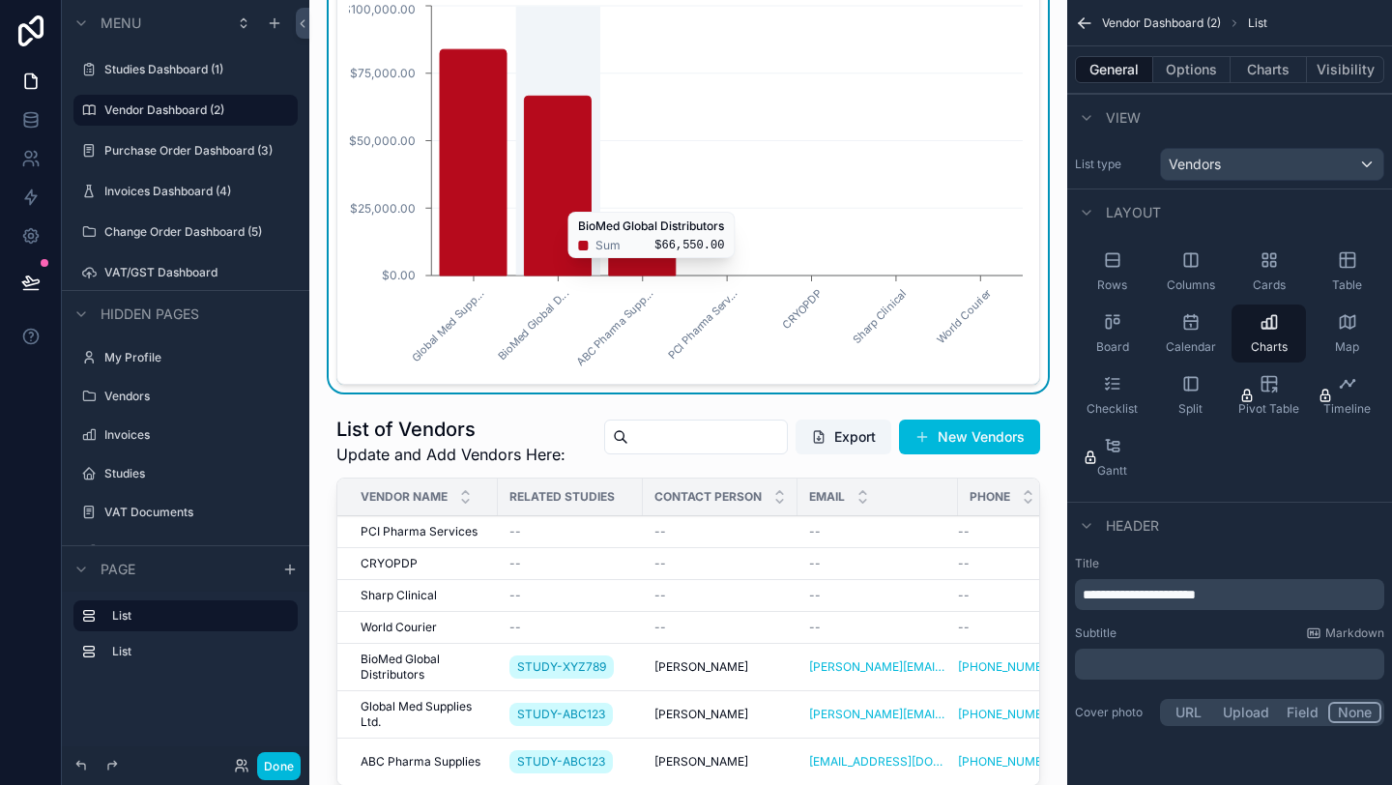
scroll to position [404, 0]
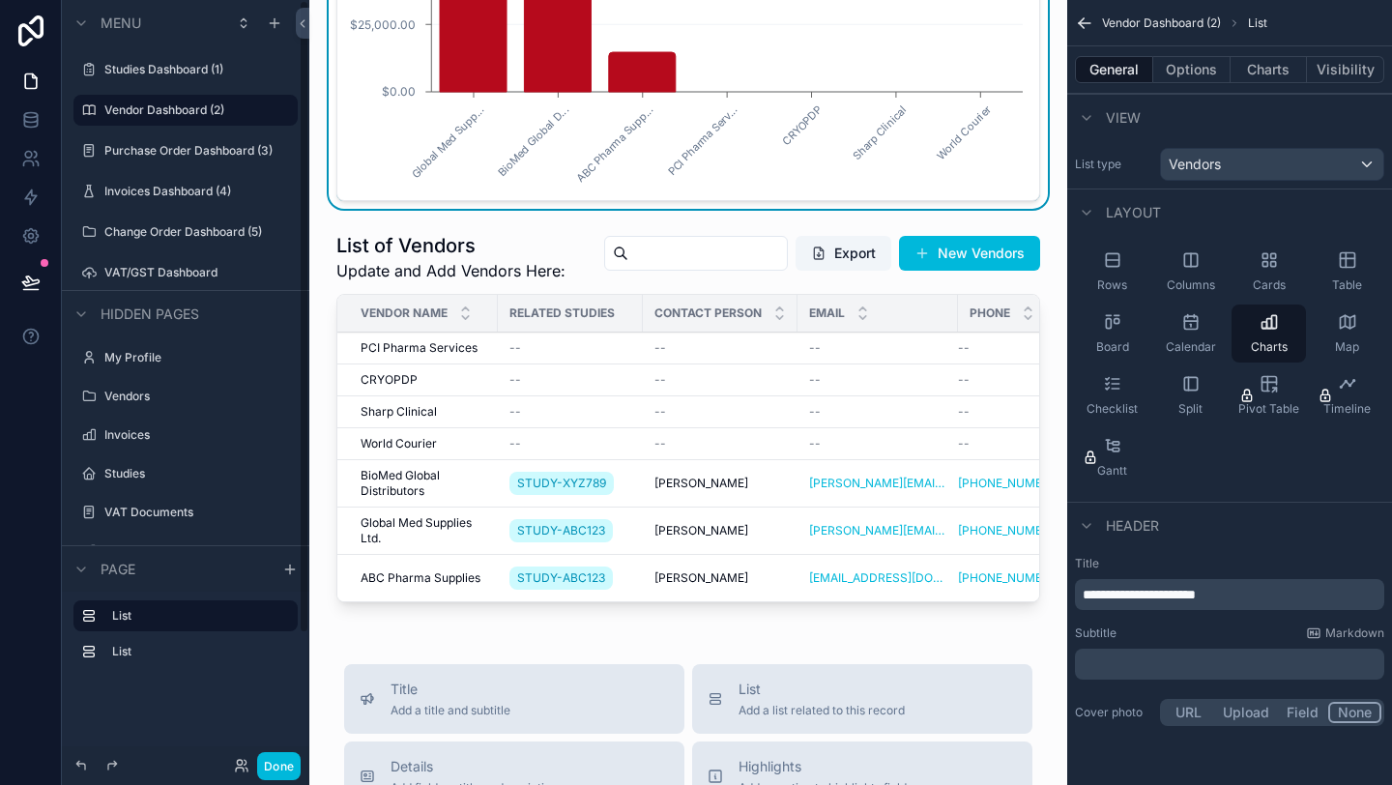
click at [169, 143] on label "Purchase Order Dashboard (3)" at bounding box center [195, 150] width 182 height 15
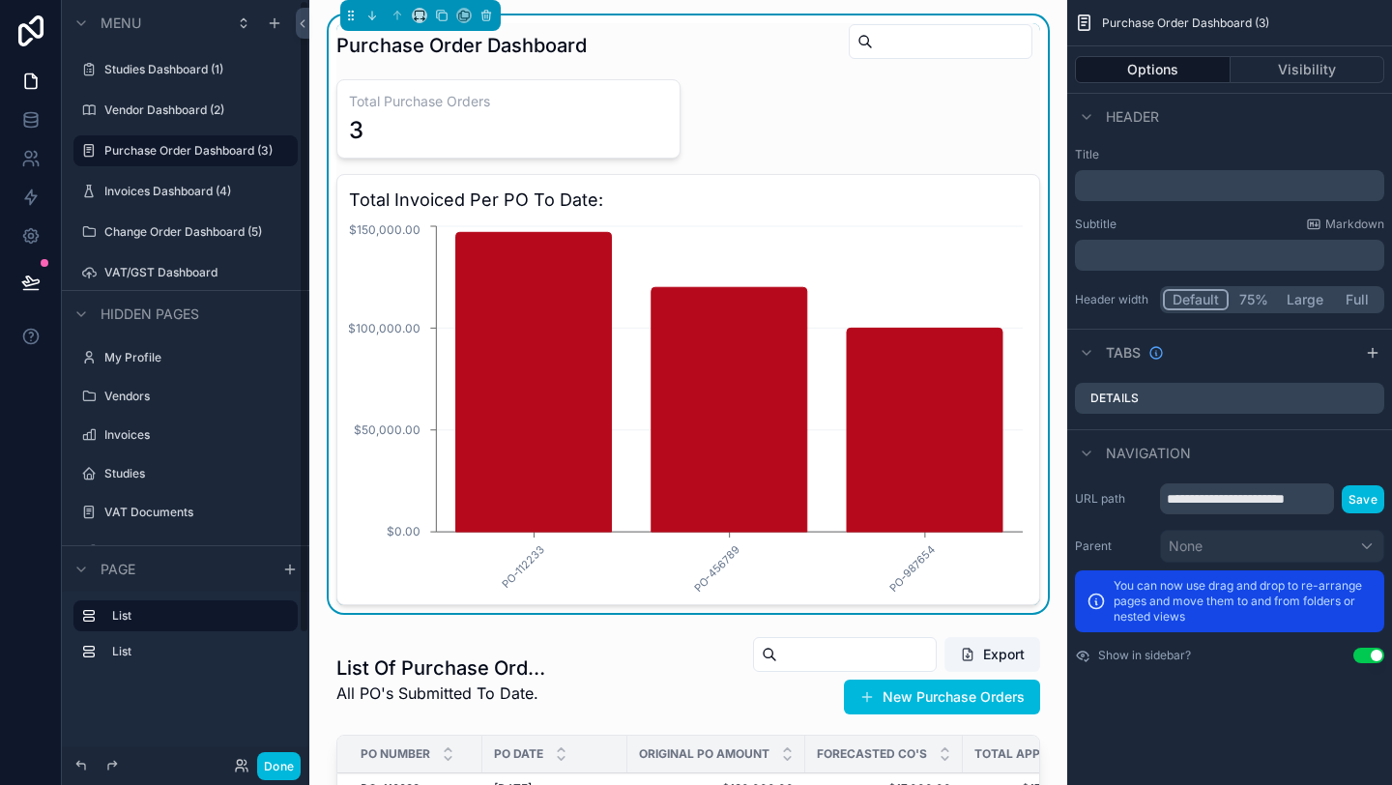
click at [175, 74] on label "Studies Dashboard (1)" at bounding box center [195, 69] width 182 height 15
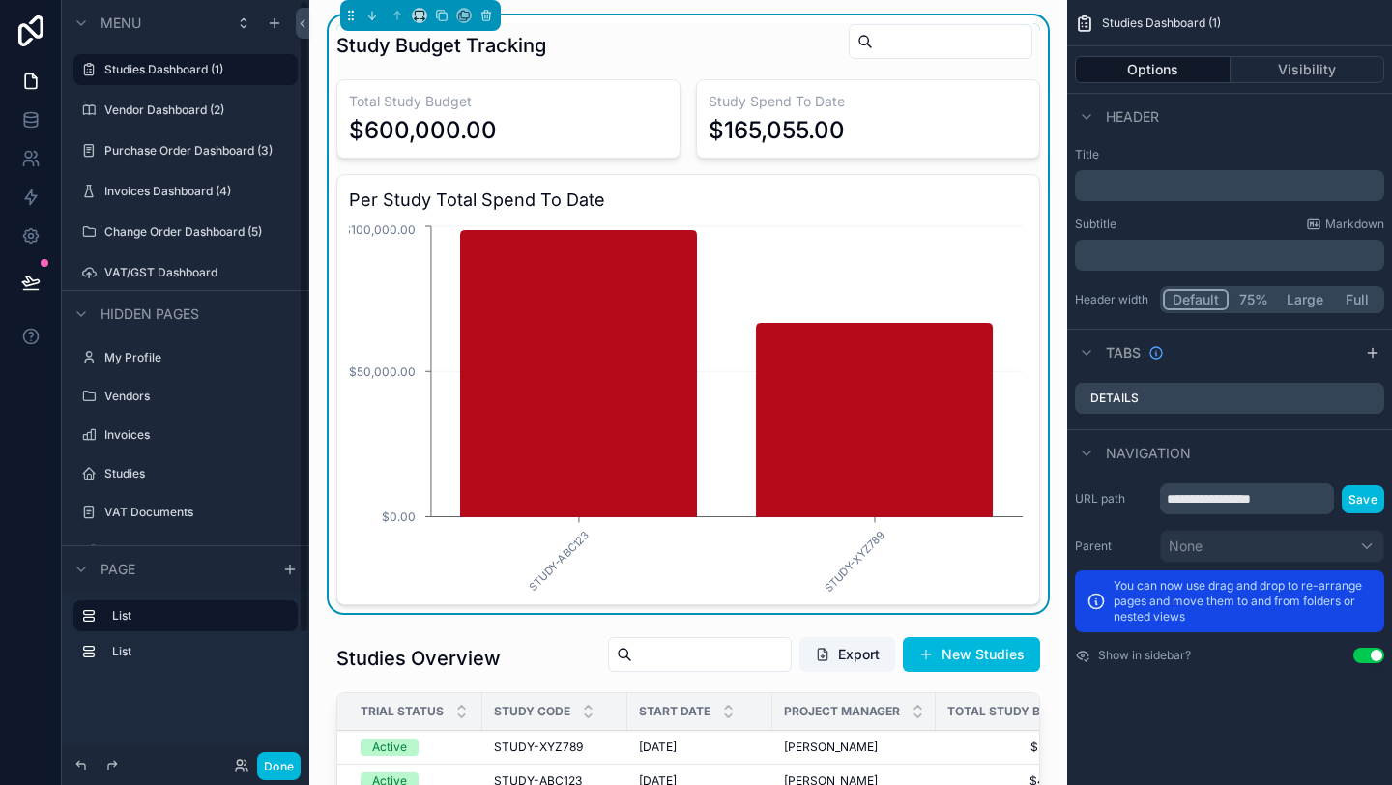
click at [277, 768] on button "Done" at bounding box center [279, 766] width 44 height 28
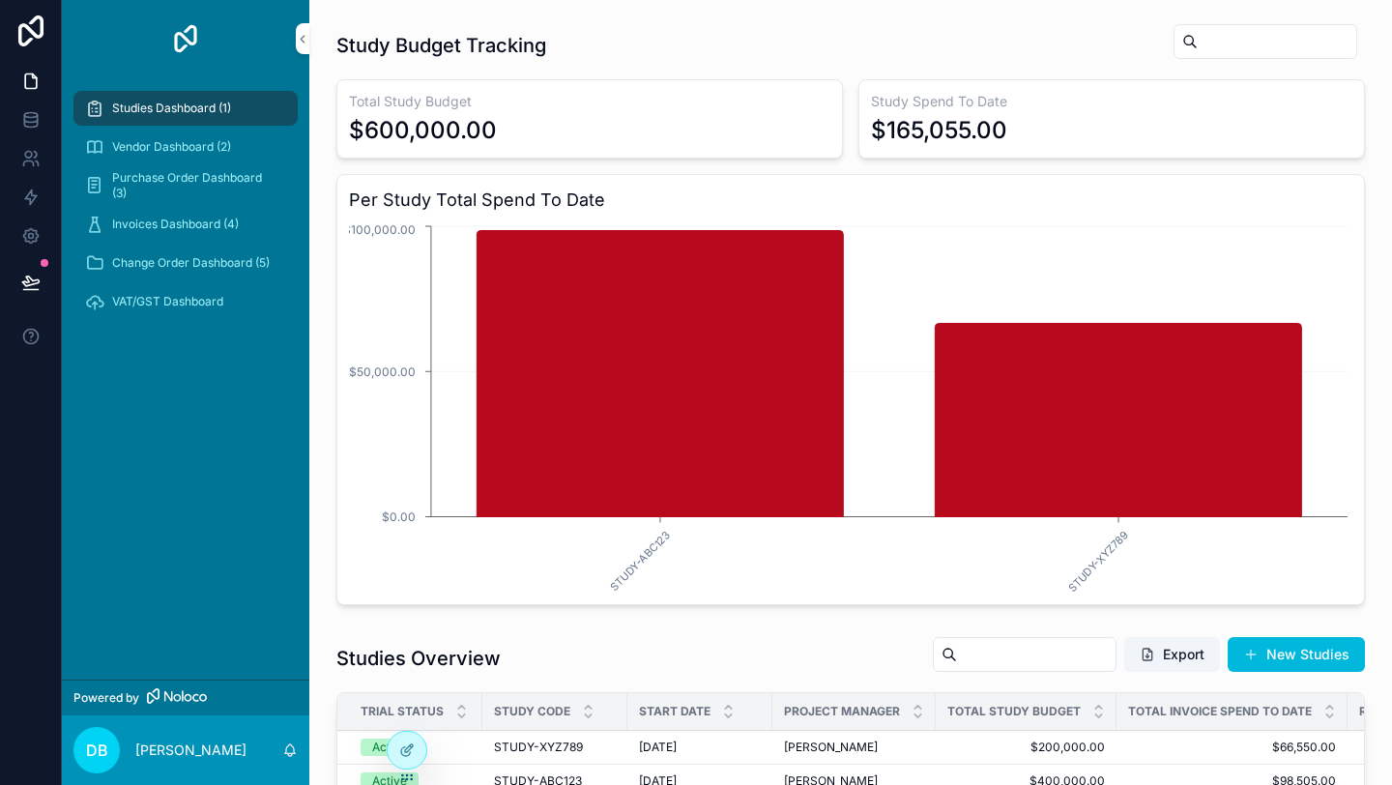
click at [158, 235] on div "Invoices Dashboard (4)" at bounding box center [185, 224] width 201 height 31
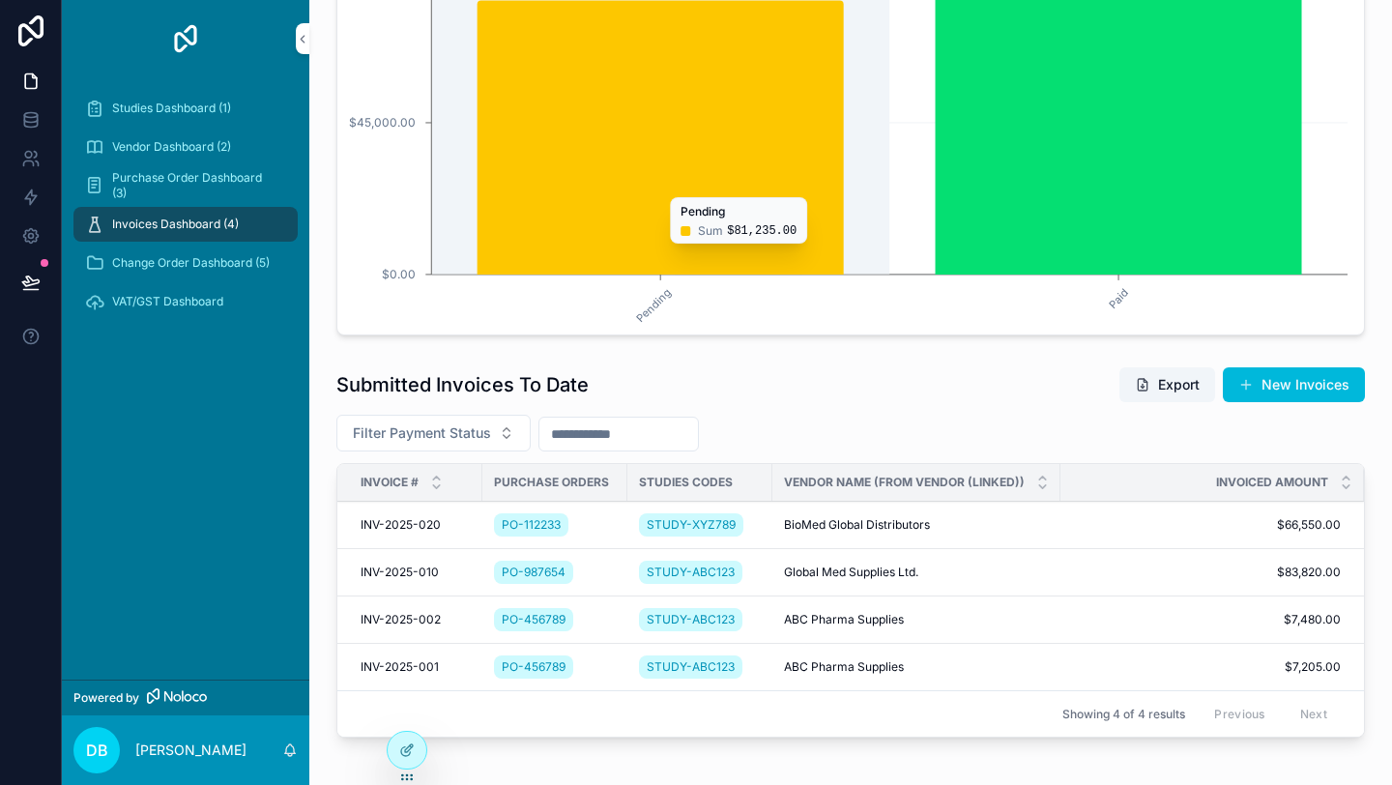
scroll to position [364, 0]
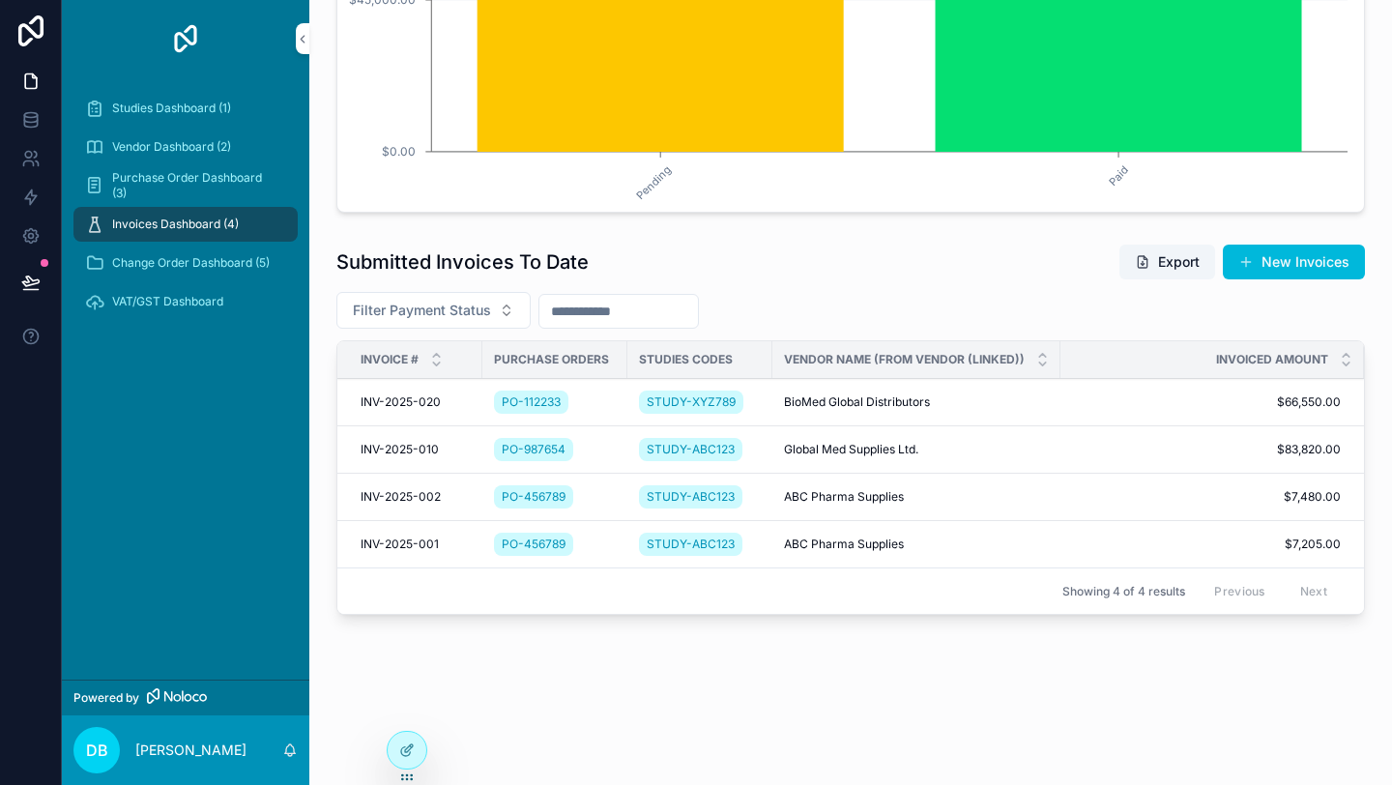
click at [858, 402] on span "BioMed Global Distributors" at bounding box center [857, 402] width 146 height 15
